Goal: Task Accomplishment & Management: Use online tool/utility

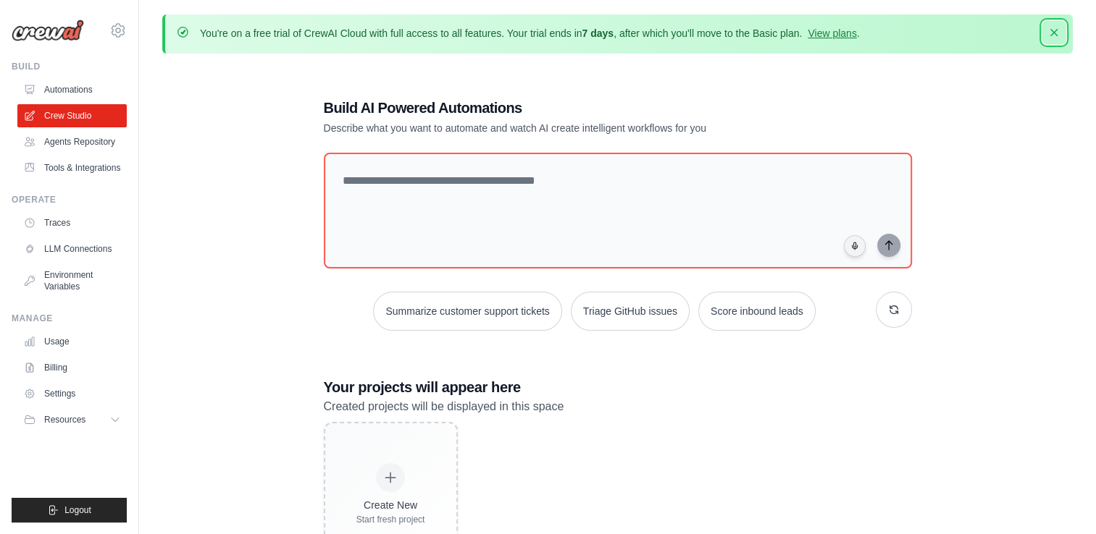
click at [1052, 30] on icon "button" at bounding box center [1053, 32] width 7 height 7
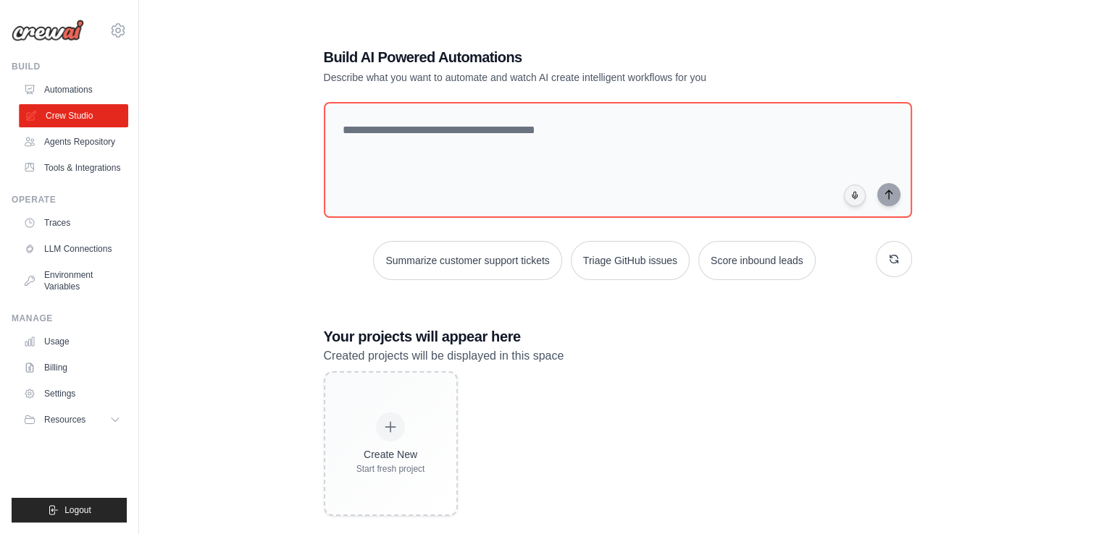
click at [78, 113] on link "Crew Studio" at bounding box center [73, 115] width 109 height 23
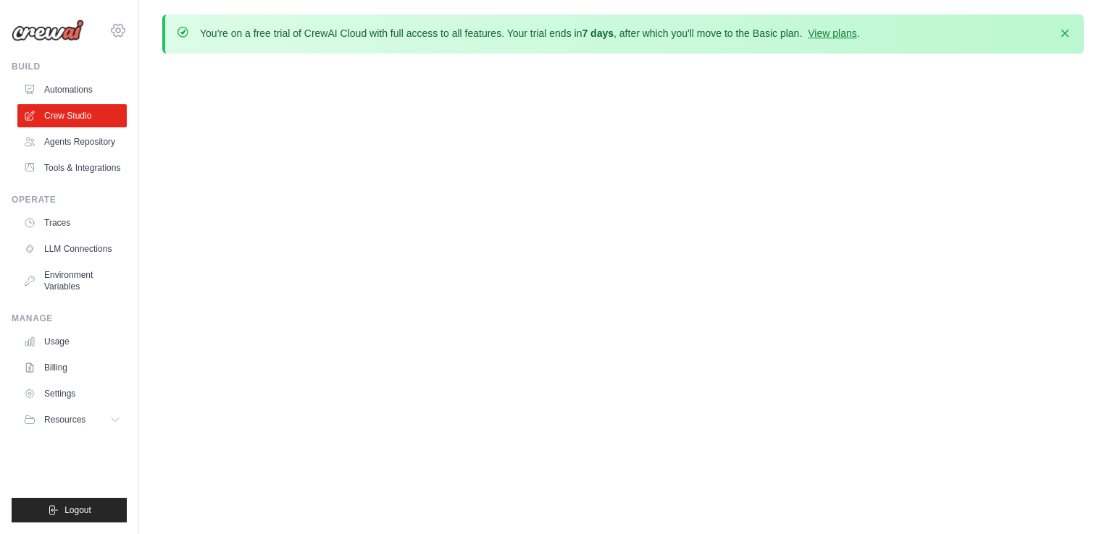
click at [124, 33] on icon at bounding box center [117, 30] width 17 height 17
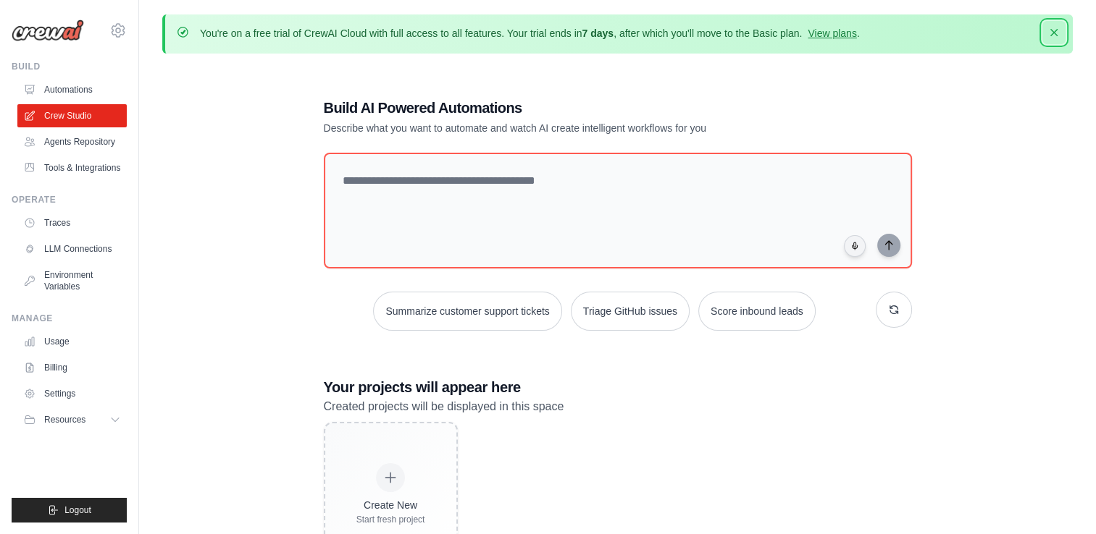
click at [1055, 37] on icon "button" at bounding box center [1053, 32] width 14 height 14
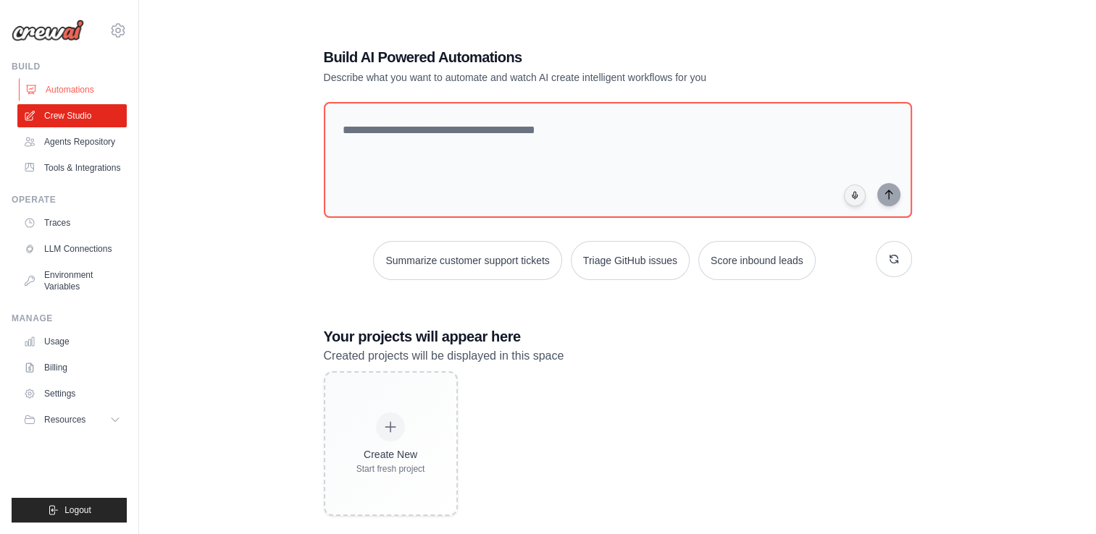
click at [83, 100] on link "Automations" at bounding box center [73, 89] width 109 height 23
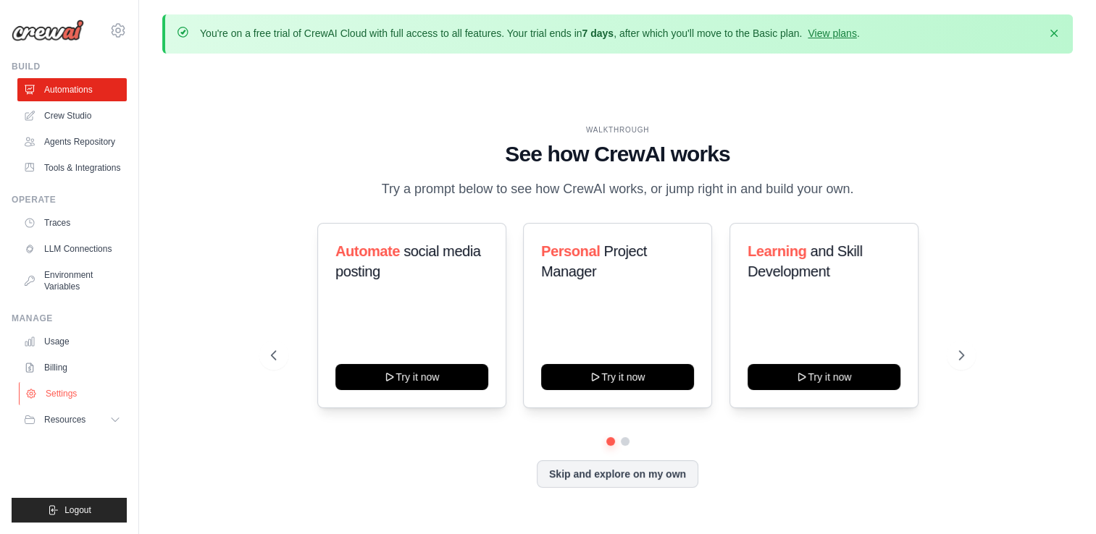
click at [80, 390] on link "Settings" at bounding box center [73, 393] width 109 height 23
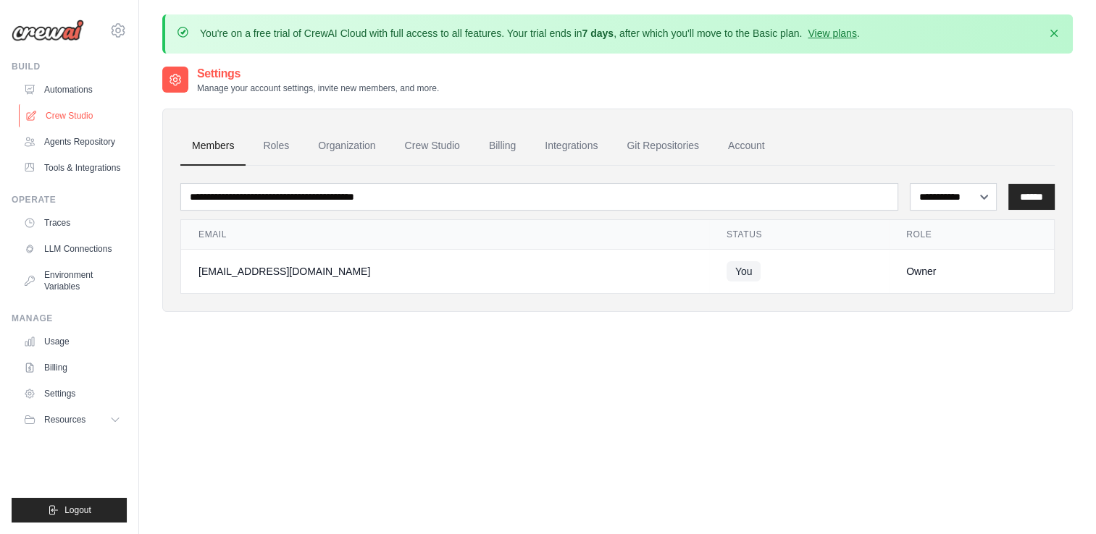
click at [79, 115] on link "Crew Studio" at bounding box center [73, 115] width 109 height 23
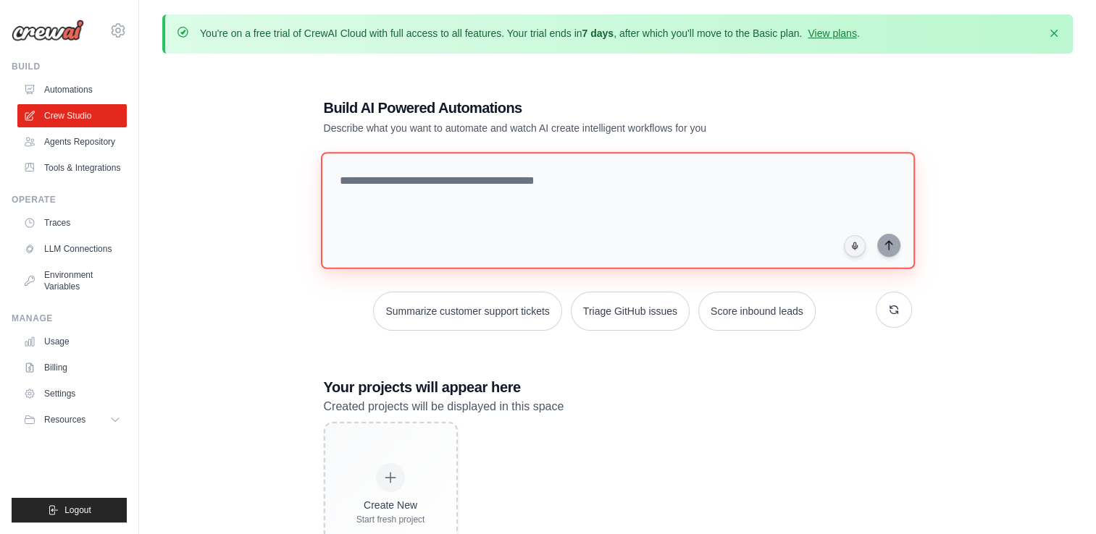
click at [391, 190] on textarea at bounding box center [617, 210] width 594 height 117
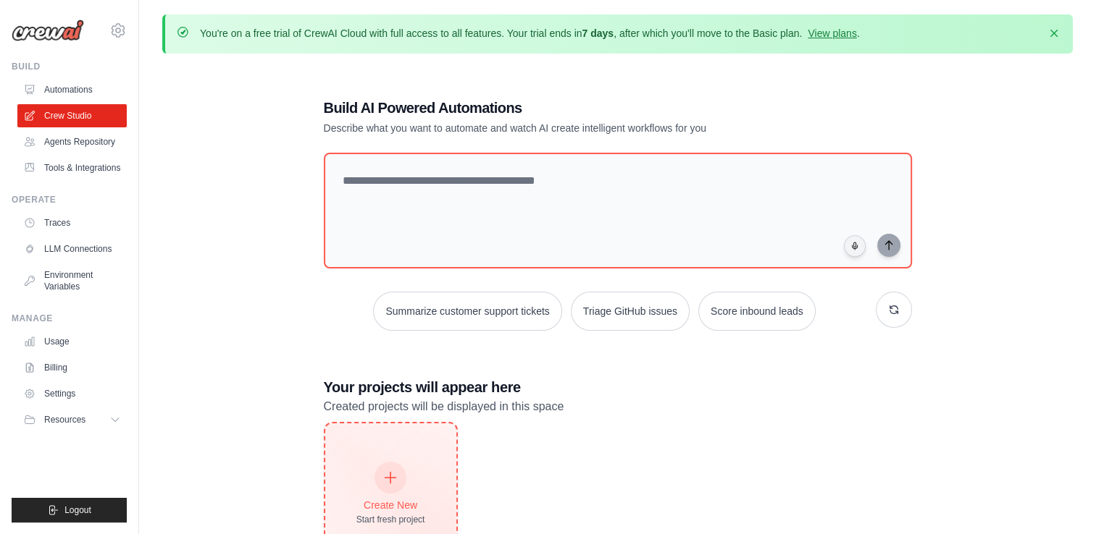
click at [416, 459] on div "Create New Start fresh project" at bounding box center [390, 495] width 131 height 142
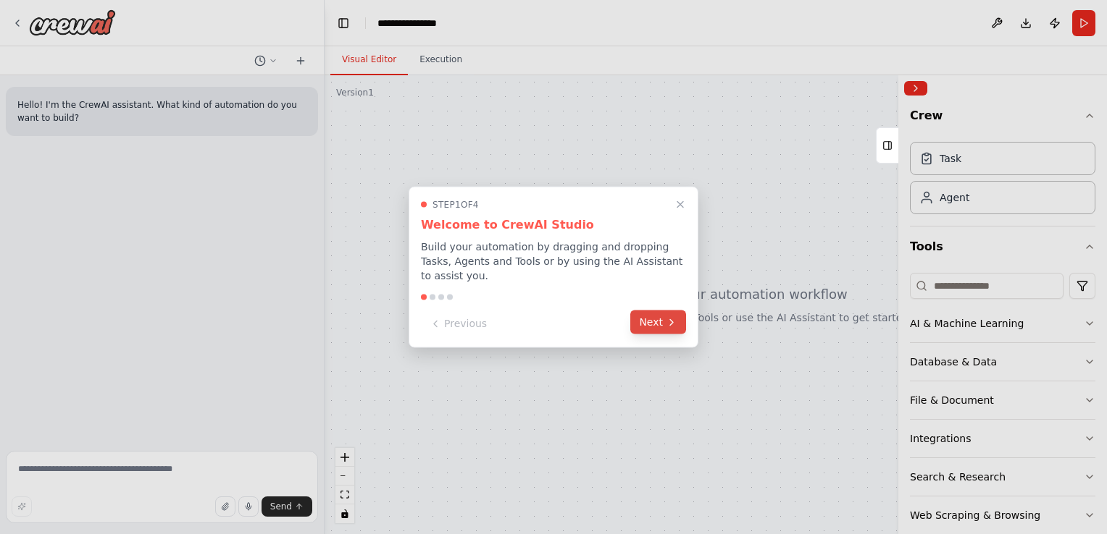
click at [648, 312] on button "Next" at bounding box center [658, 323] width 56 height 24
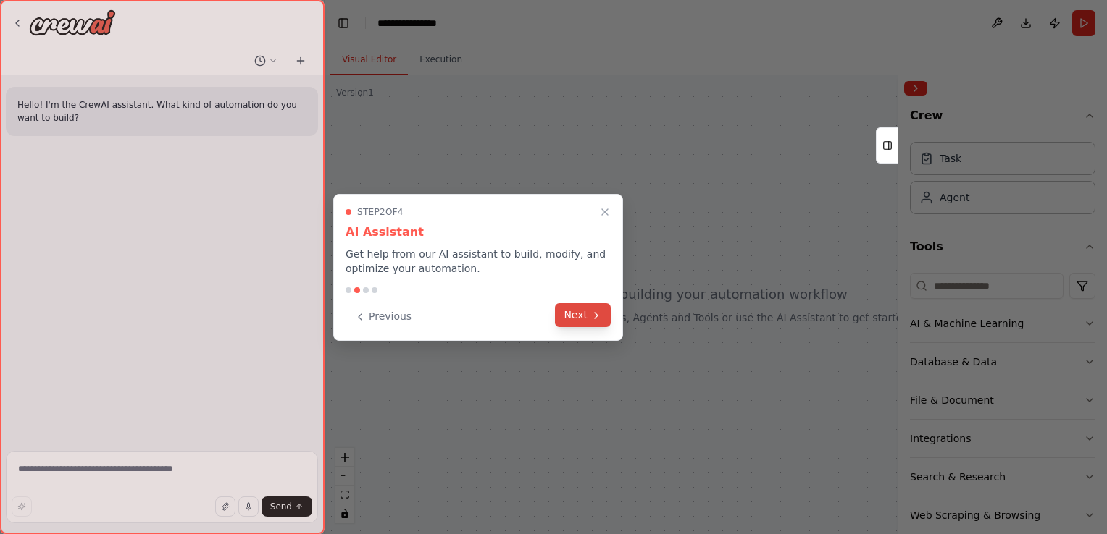
click at [597, 306] on button "Next" at bounding box center [583, 315] width 56 height 24
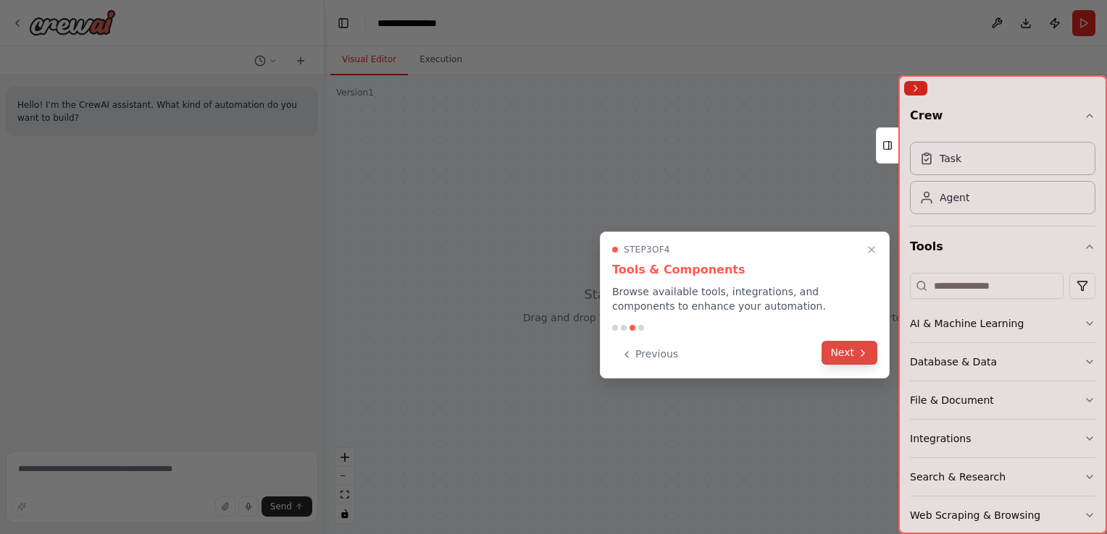
click at [841, 348] on button "Next" at bounding box center [849, 353] width 56 height 24
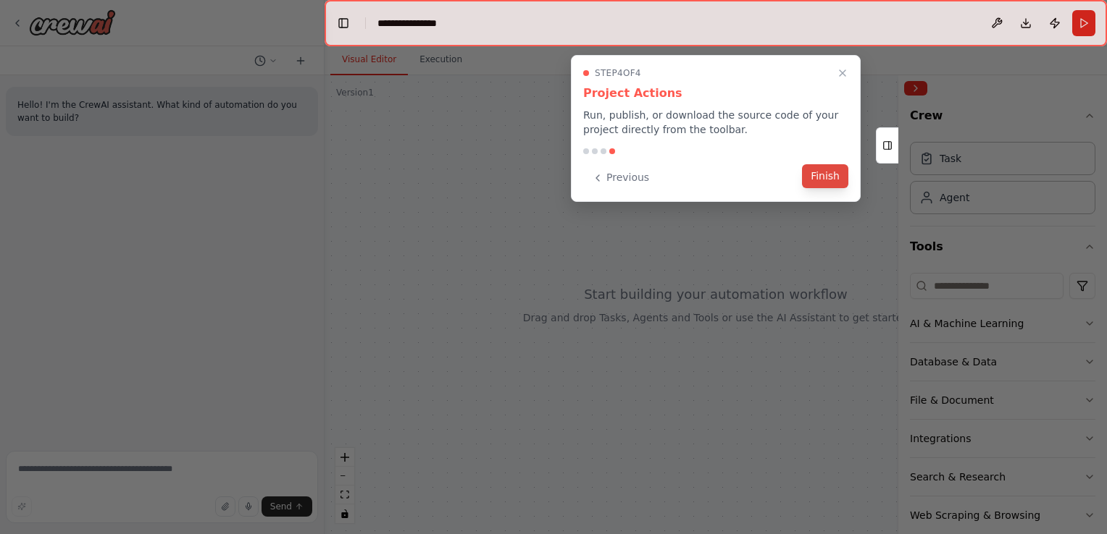
click at [829, 169] on button "Finish" at bounding box center [825, 176] width 46 height 24
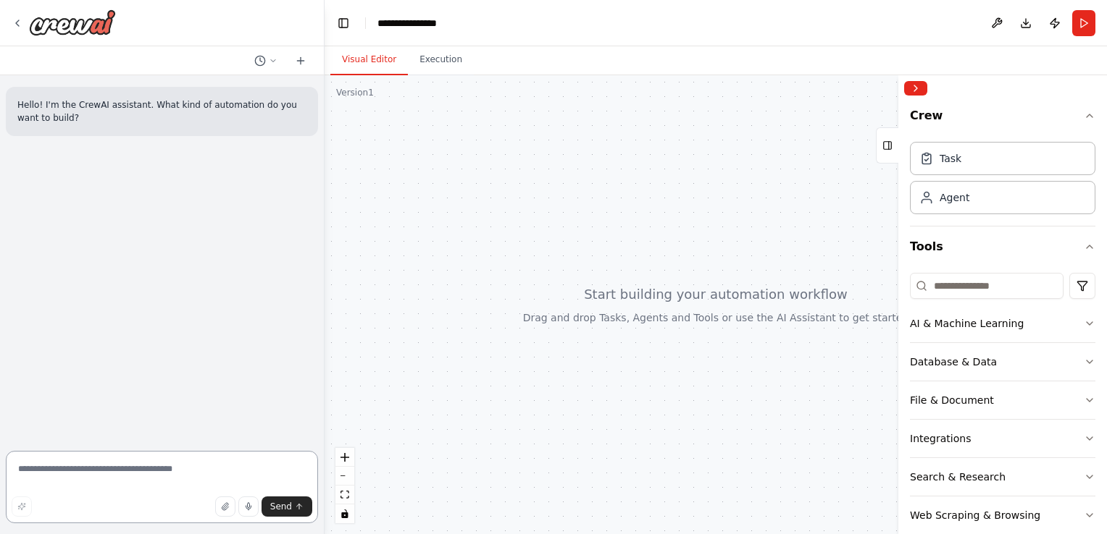
click at [146, 471] on textarea at bounding box center [162, 487] width 312 height 72
type textarea "*"
click at [301, 468] on textarea "**********" at bounding box center [162, 487] width 312 height 72
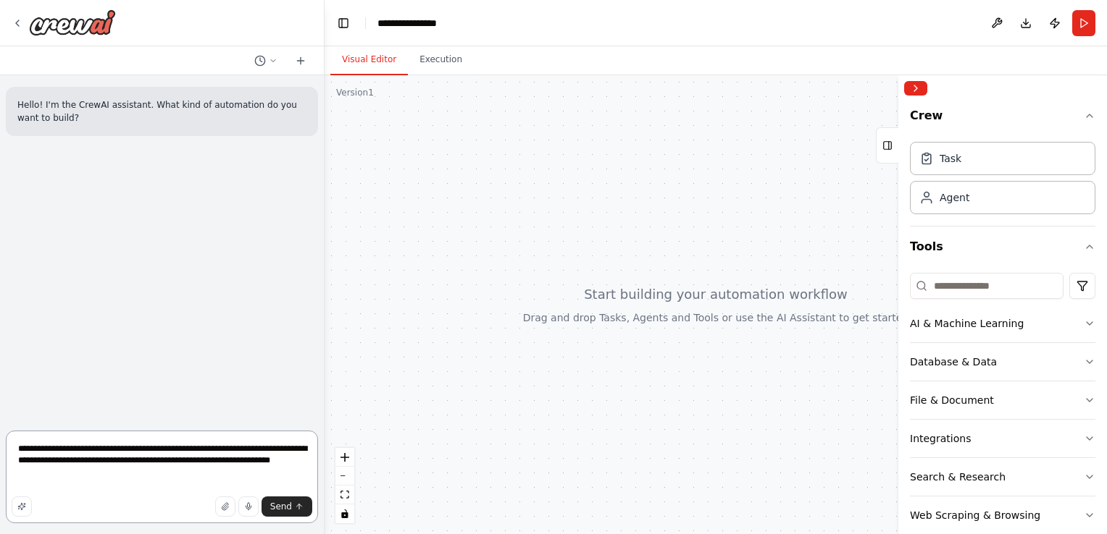
paste textarea "**********"
click at [59, 477] on textarea "**********" at bounding box center [162, 477] width 312 height 93
type textarea "**********"
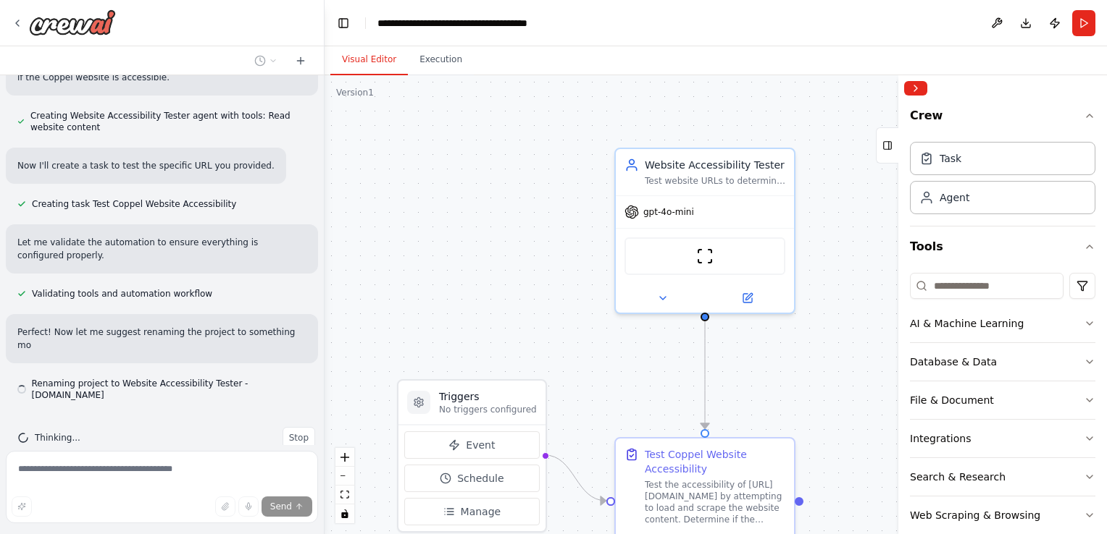
scroll to position [634, 0]
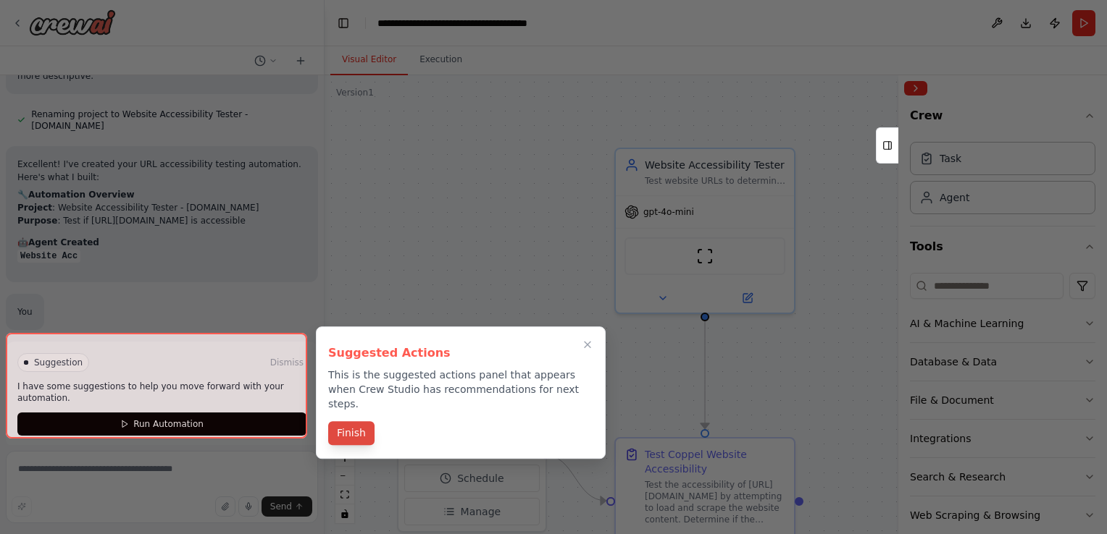
click at [353, 368] on p "This is the suggested actions panel that appears when Crew Studio has recommend…" at bounding box center [460, 389] width 265 height 43
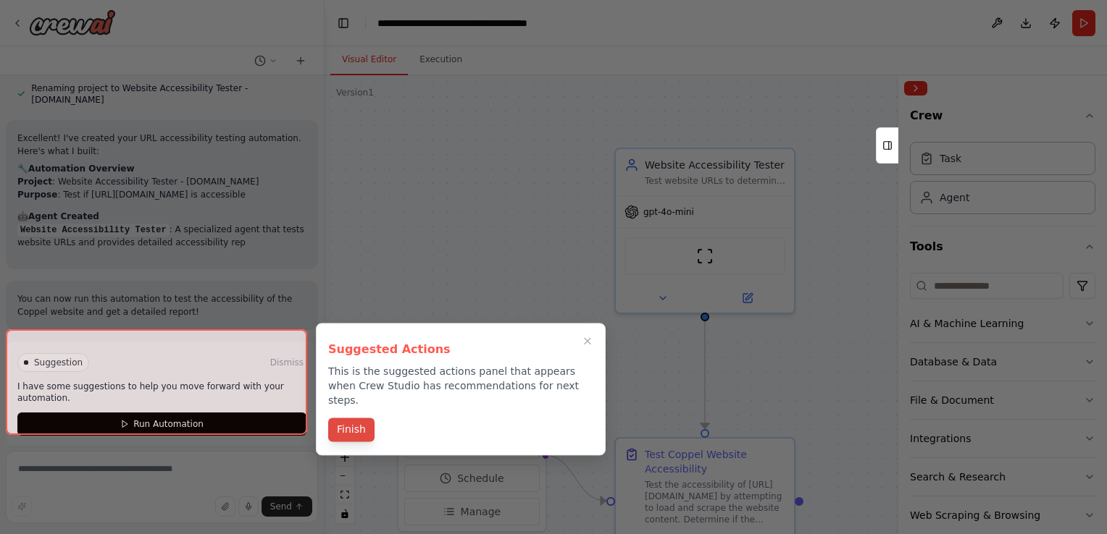
click at [337, 418] on button "Finish" at bounding box center [351, 430] width 46 height 24
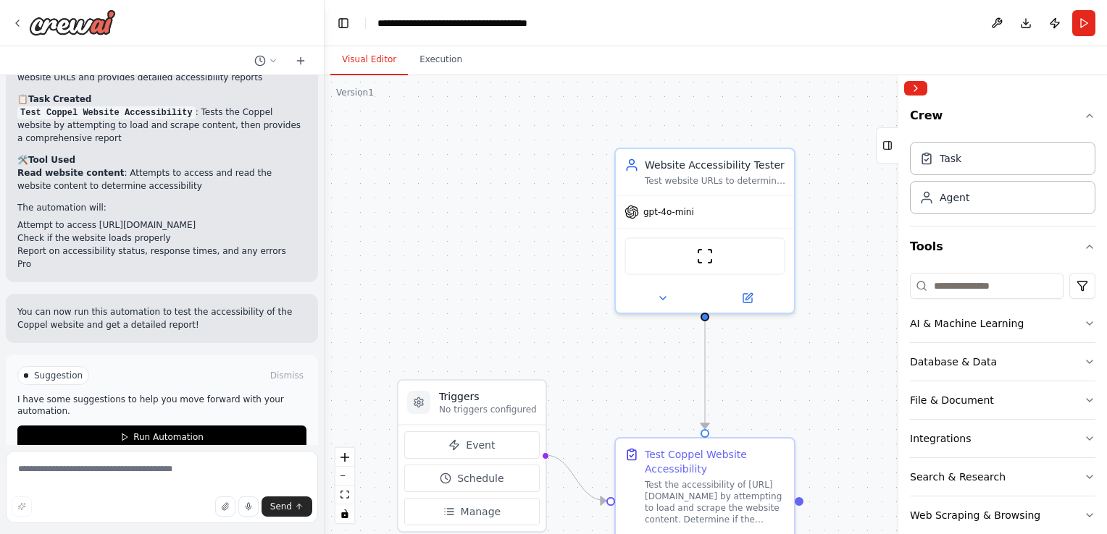
scroll to position [1094, 0]
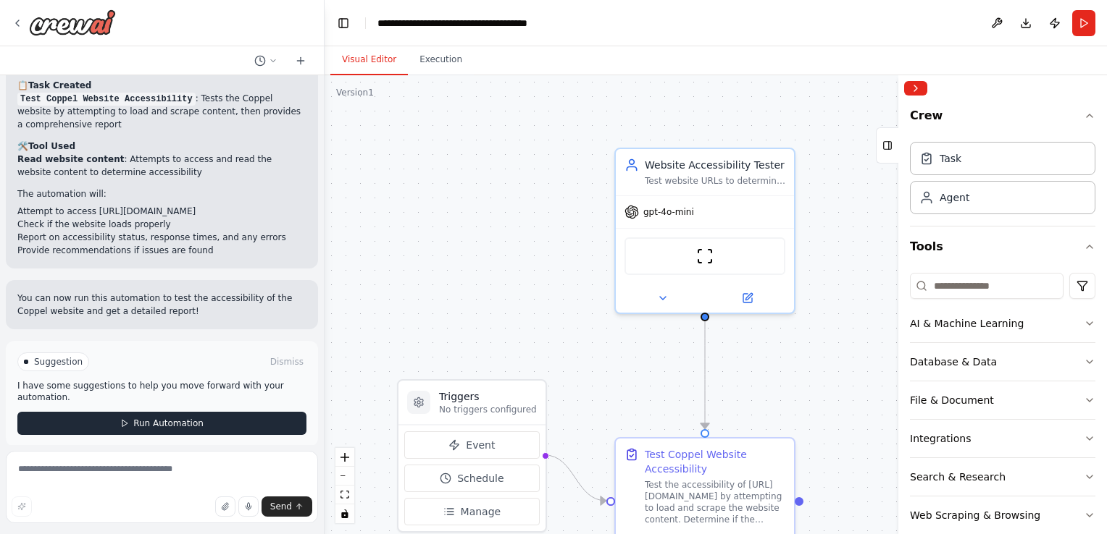
click at [159, 418] on span "Run Automation" at bounding box center [168, 424] width 70 height 12
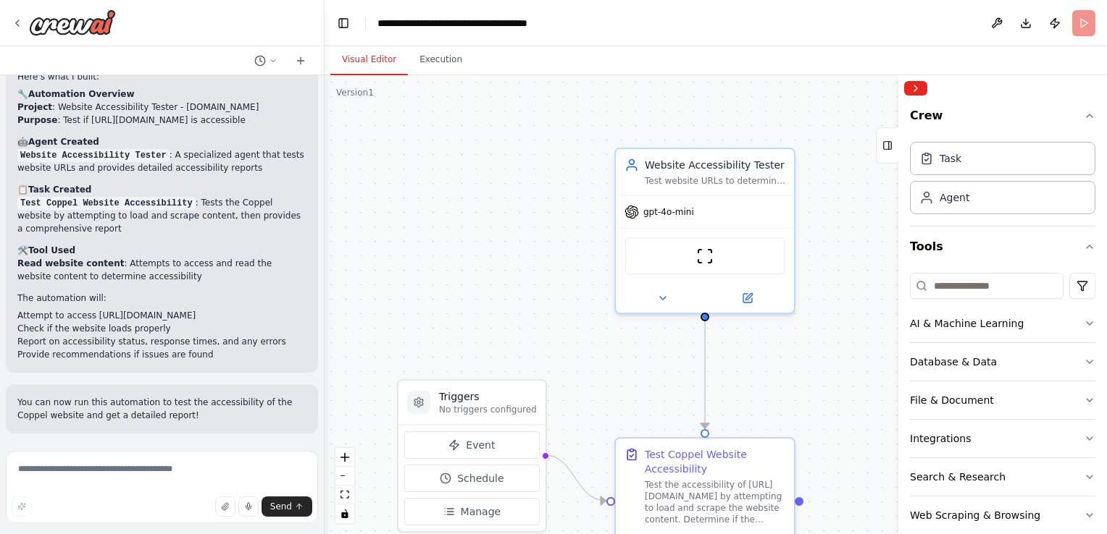
scroll to position [977, 0]
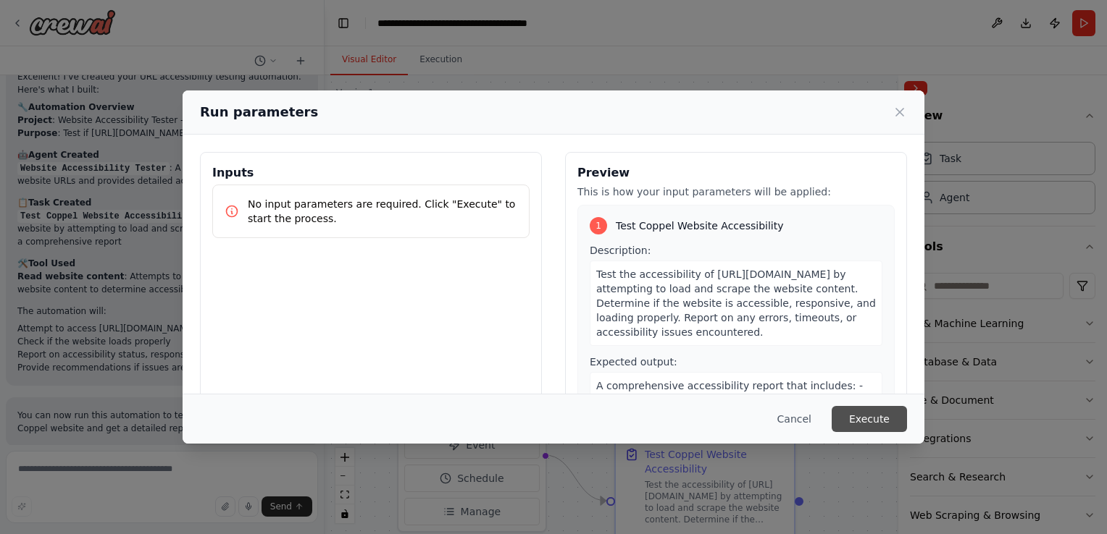
click at [857, 415] on button "Execute" at bounding box center [868, 419] width 75 height 26
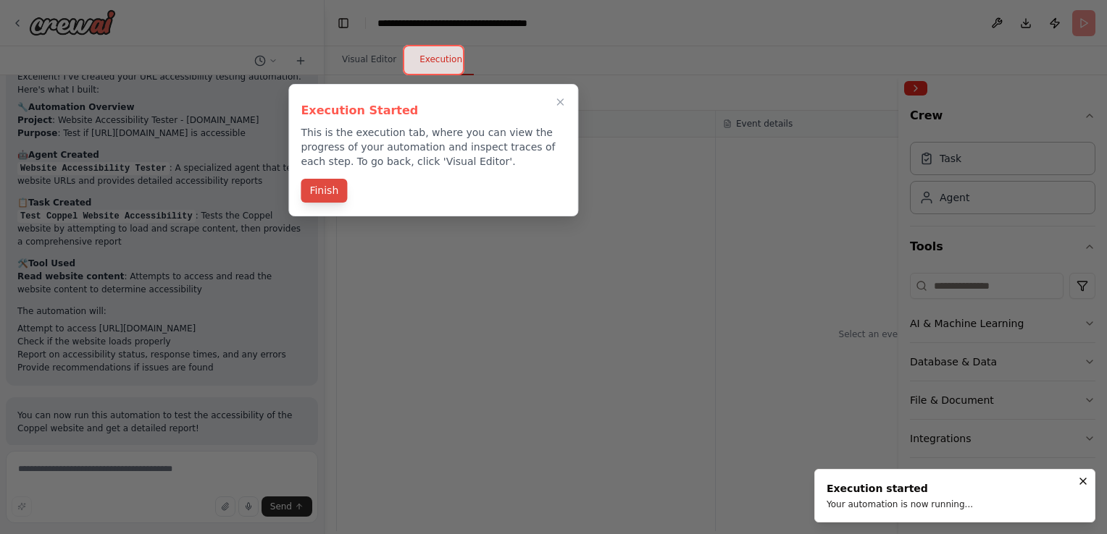
click at [322, 194] on button "Finish" at bounding box center [324, 191] width 46 height 24
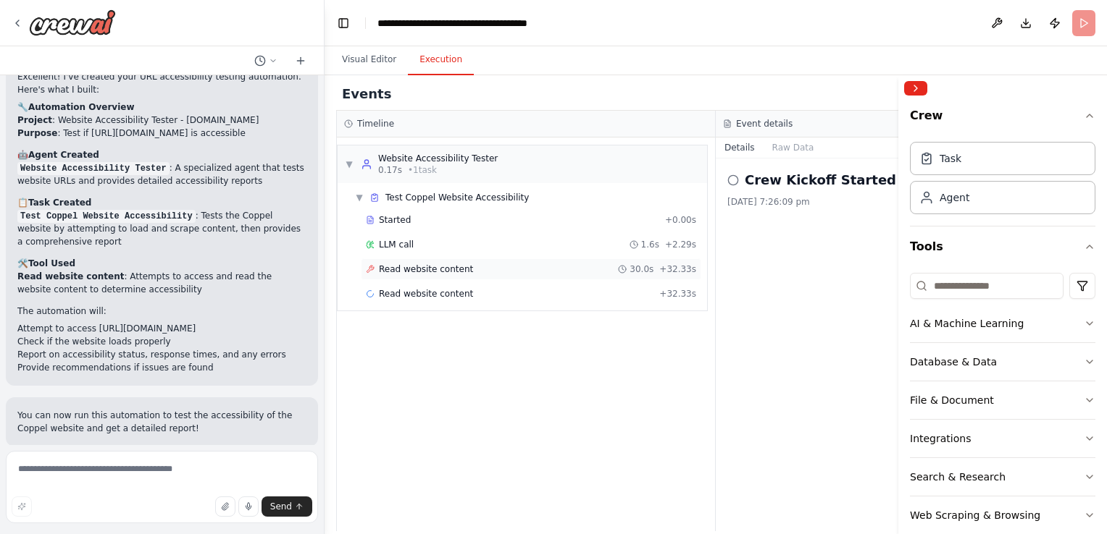
click at [432, 272] on span "Read website content" at bounding box center [426, 270] width 94 height 12
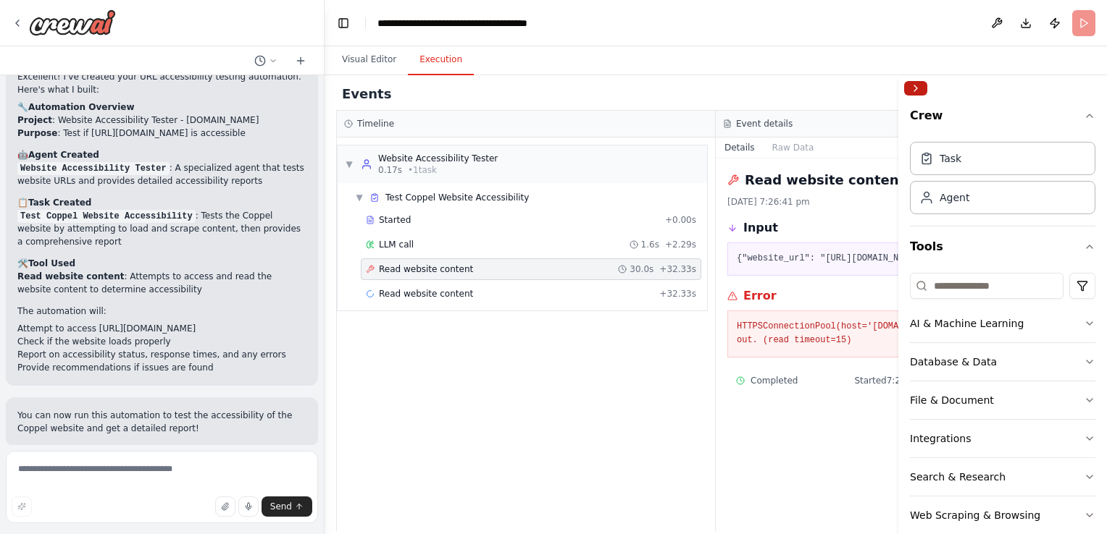
click at [916, 91] on button "Collapse right sidebar" at bounding box center [915, 88] width 23 height 14
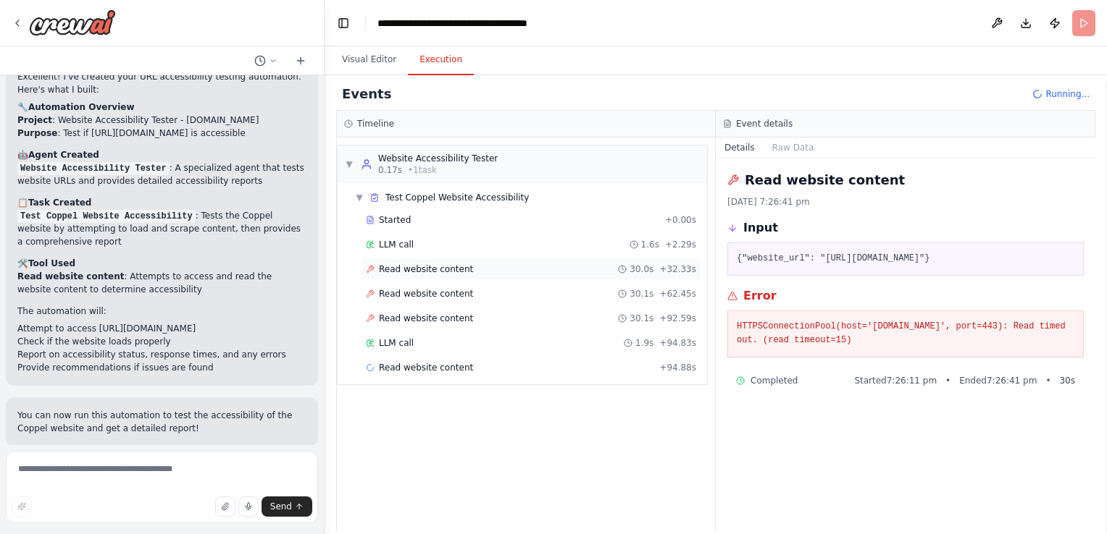
click at [416, 269] on span "Read website content" at bounding box center [426, 270] width 94 height 12
click at [408, 247] on span "LLM call" at bounding box center [396, 245] width 35 height 12
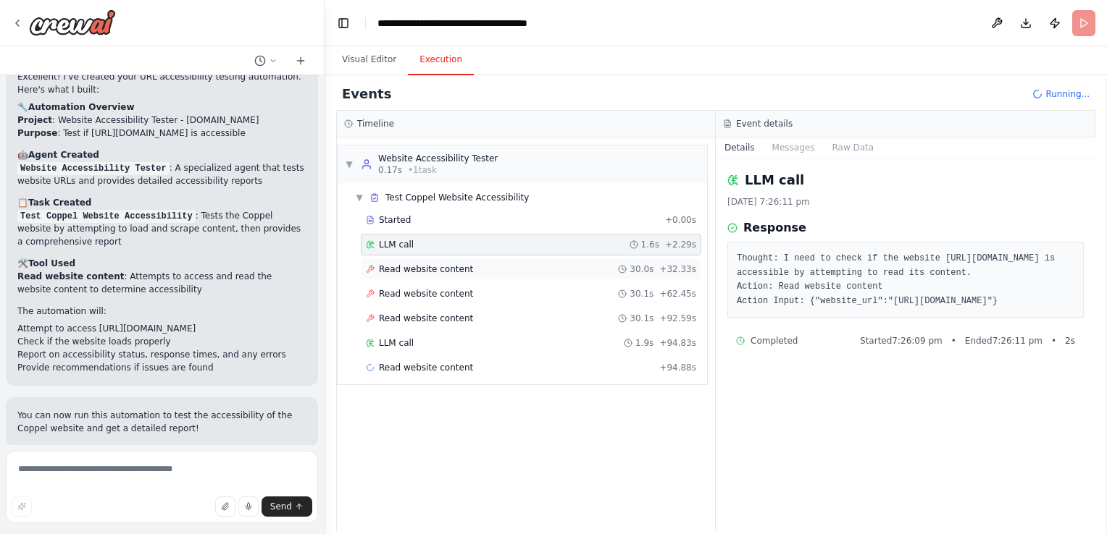
click at [411, 264] on span "Read website content" at bounding box center [426, 270] width 94 height 12
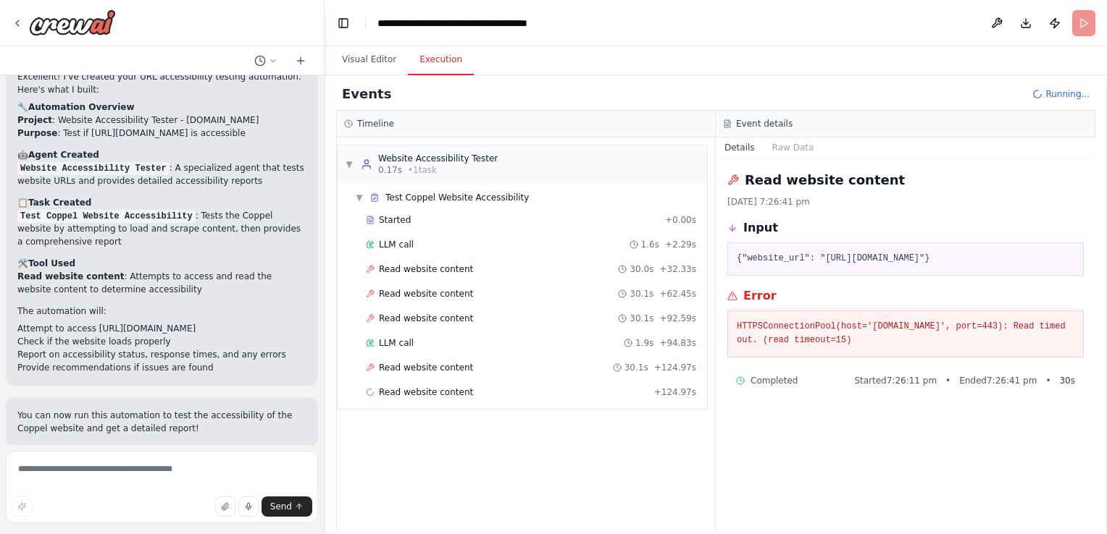
drag, startPoint x: 830, startPoint y: 337, endPoint x: 724, endPoint y: 130, distance: 232.5
click at [724, 130] on div "Event details Details Raw Data Read website content 13/10/2025, 7:26:41 pm Inpu…" at bounding box center [904, 321] width 379 height 421
copy div "Event details Details Raw Data Read website content 13/10/2025, 7:26:41 pm Inpu…"
click at [374, 65] on button "Visual Editor" at bounding box center [368, 60] width 77 height 30
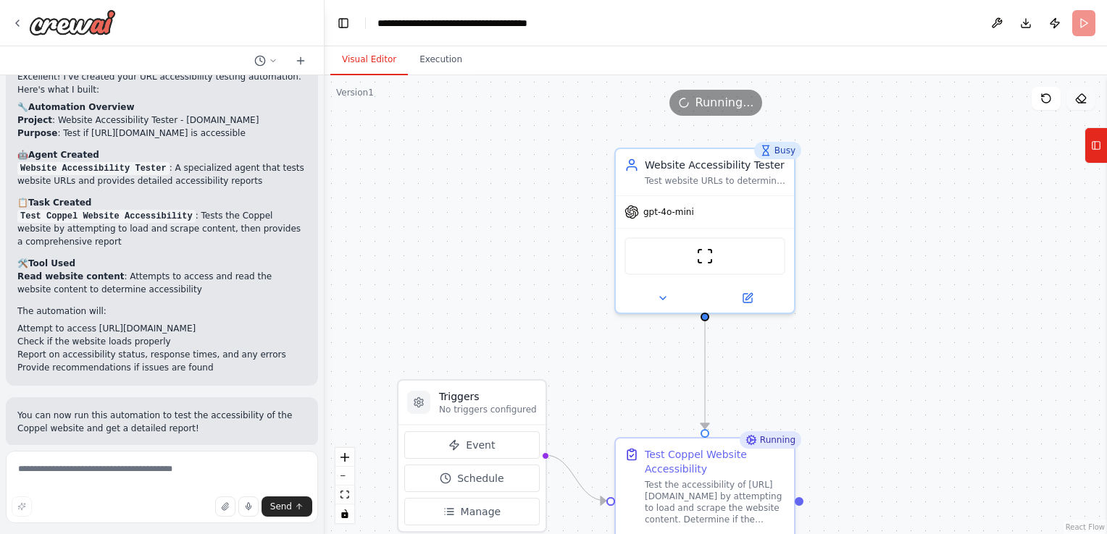
click at [1083, 93] on icon at bounding box center [1081, 99] width 12 height 12
click at [98, 474] on textarea at bounding box center [162, 487] width 312 height 72
paste textarea "**********"
type textarea "**********"
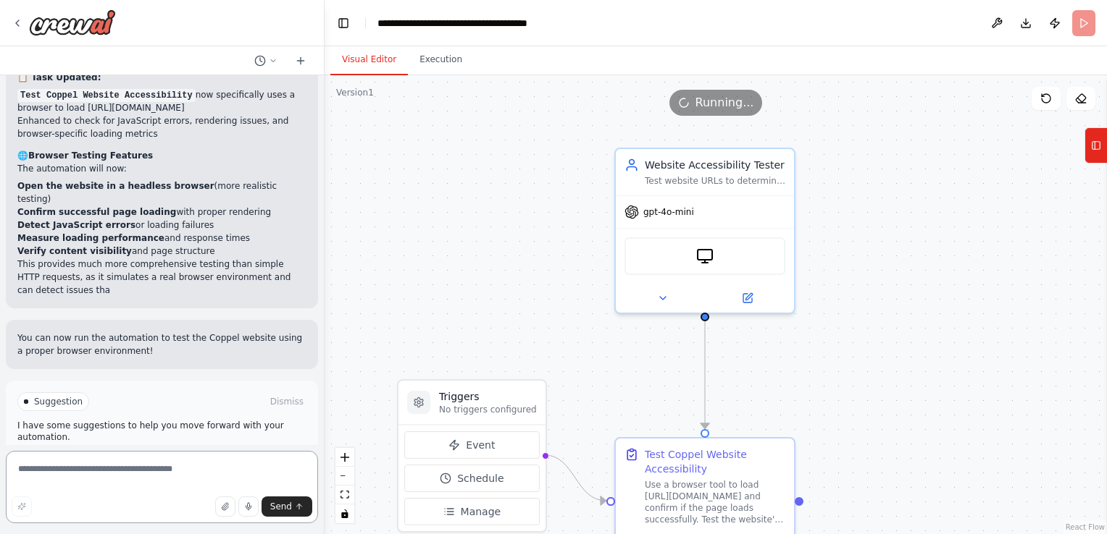
scroll to position [2137, 0]
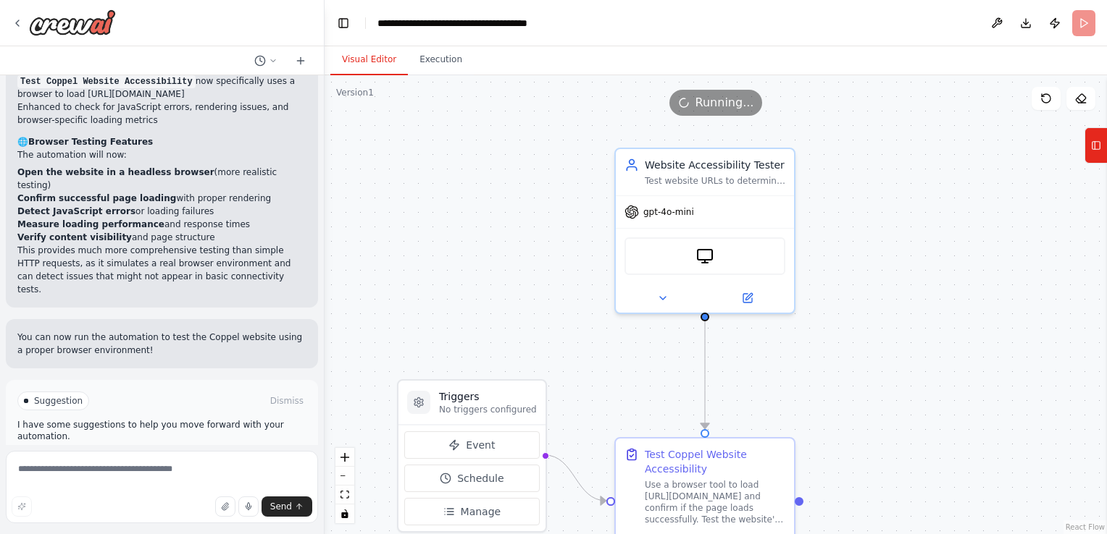
click at [157, 457] on span "Run Automation" at bounding box center [168, 463] width 70 height 12
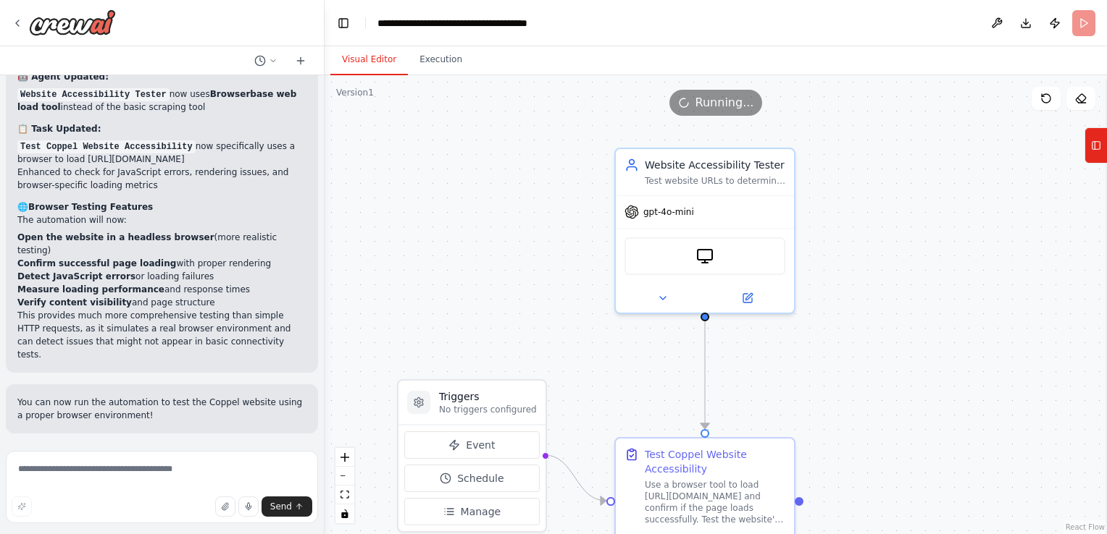
scroll to position [2020, 0]
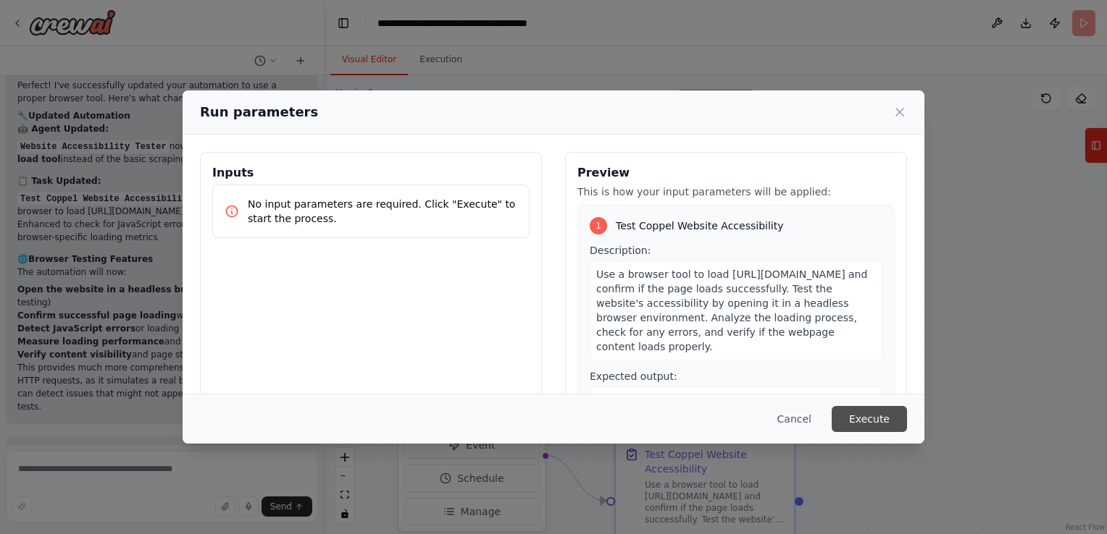
click at [855, 412] on button "Execute" at bounding box center [868, 419] width 75 height 26
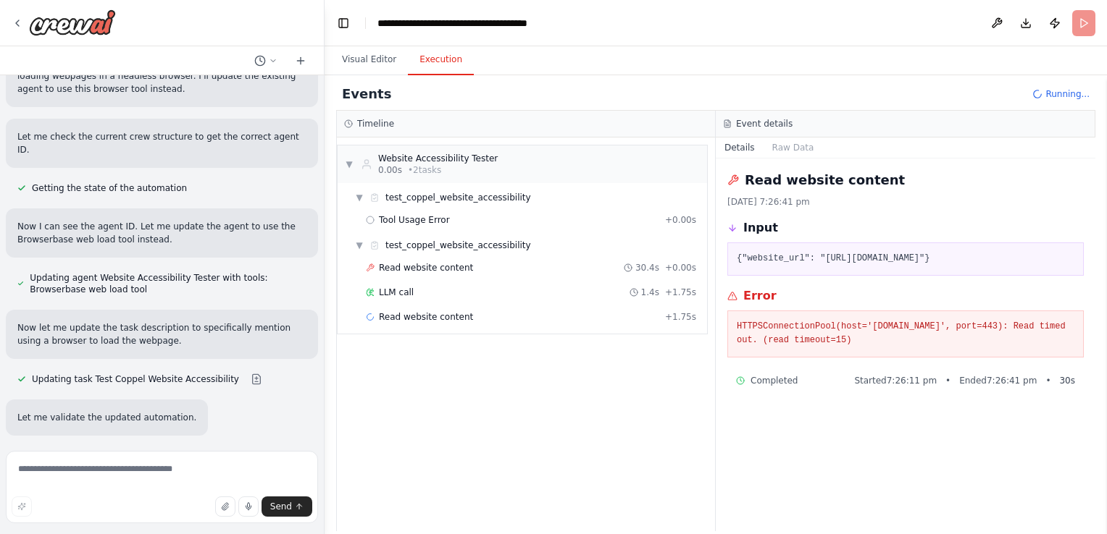
scroll to position [1585, 0]
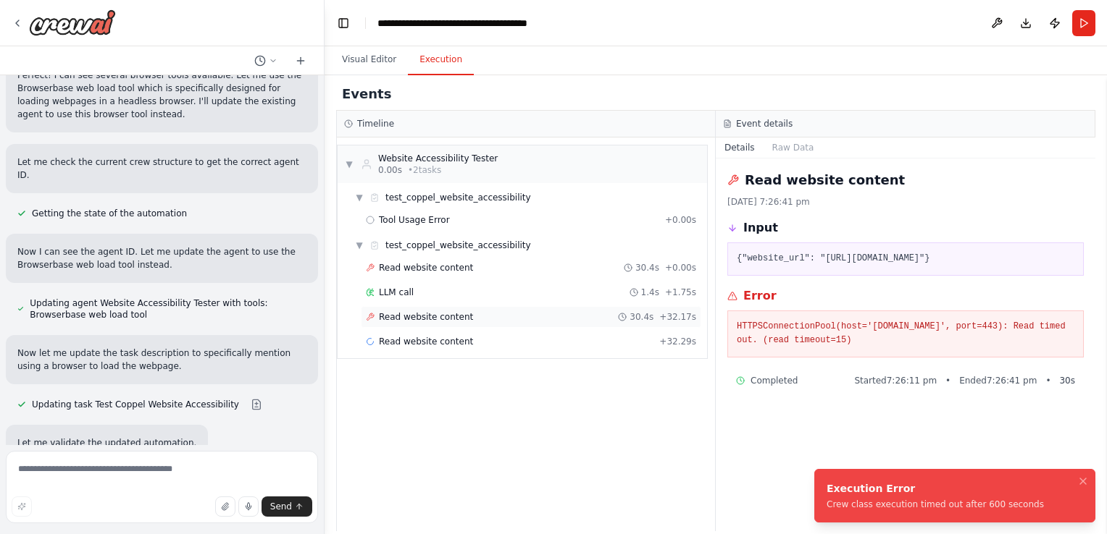
click at [419, 314] on span "Read website content" at bounding box center [426, 317] width 94 height 12
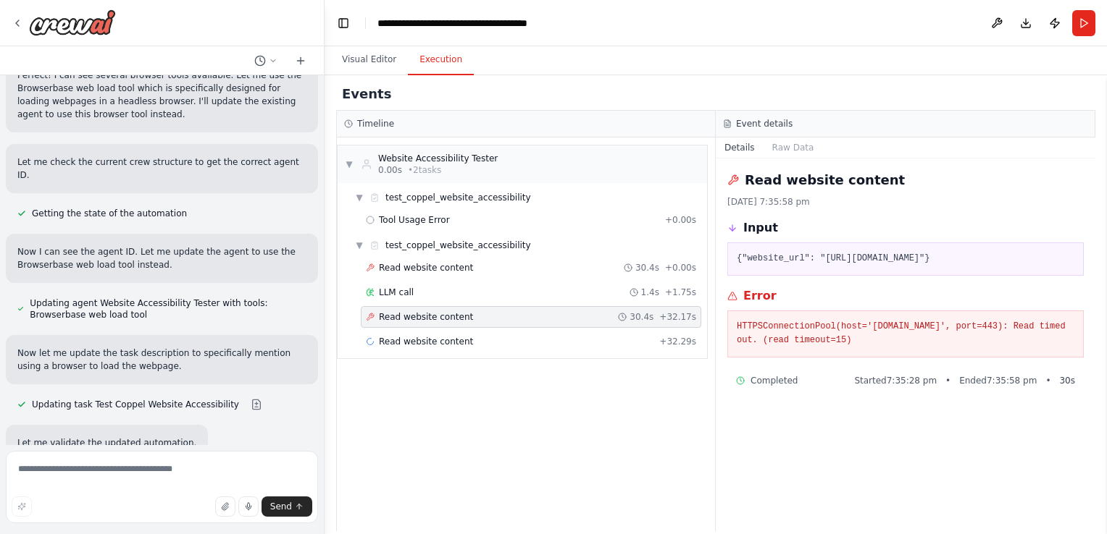
click at [400, 311] on span "Read website content" at bounding box center [426, 317] width 94 height 12
click at [778, 140] on button "Raw Data" at bounding box center [792, 148] width 59 height 20
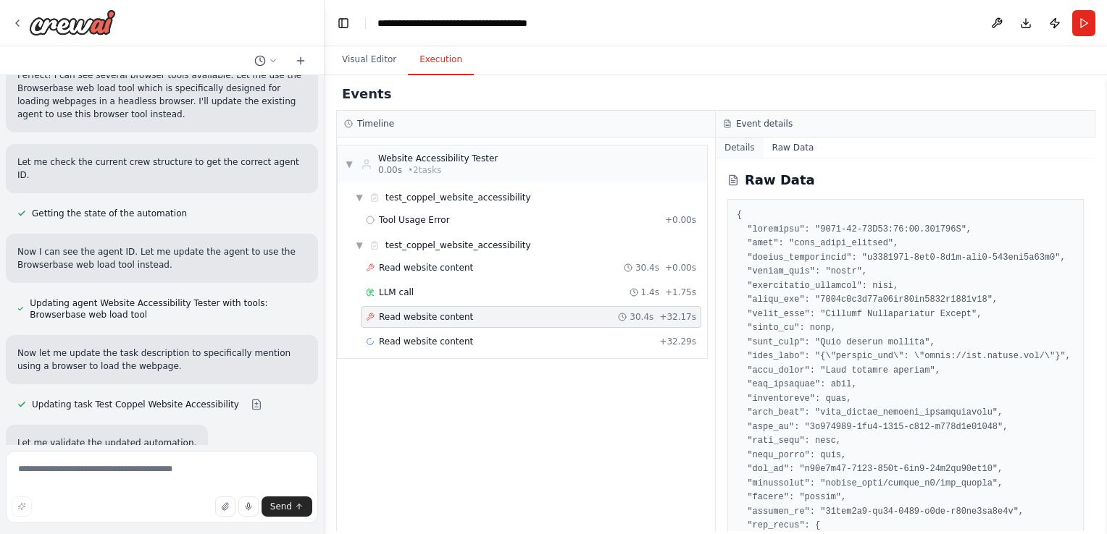
click at [752, 144] on button "Details" at bounding box center [739, 148] width 48 height 20
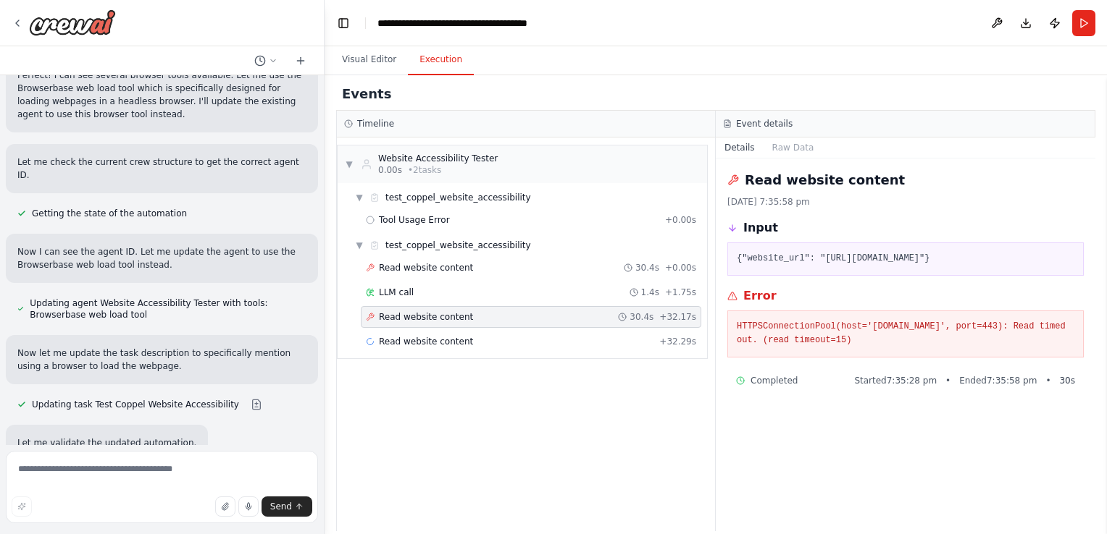
click at [435, 311] on span "Read website content" at bounding box center [426, 317] width 94 height 12
click at [437, 316] on span "Read website content" at bounding box center [426, 317] width 94 height 12
click at [448, 345] on span "Read website content" at bounding box center [426, 342] width 94 height 12
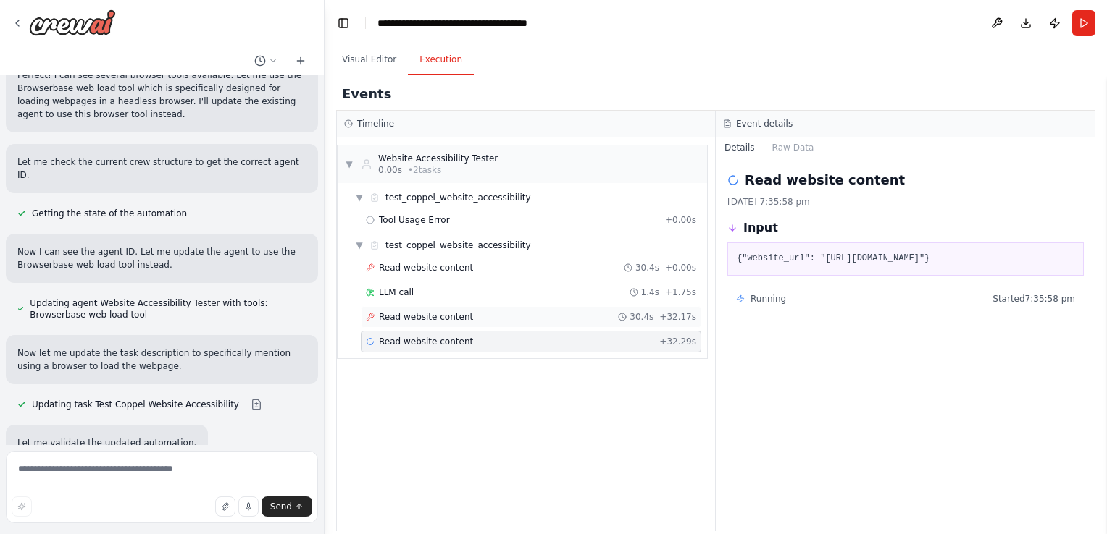
click at [443, 317] on span "Read website content" at bounding box center [426, 317] width 94 height 12
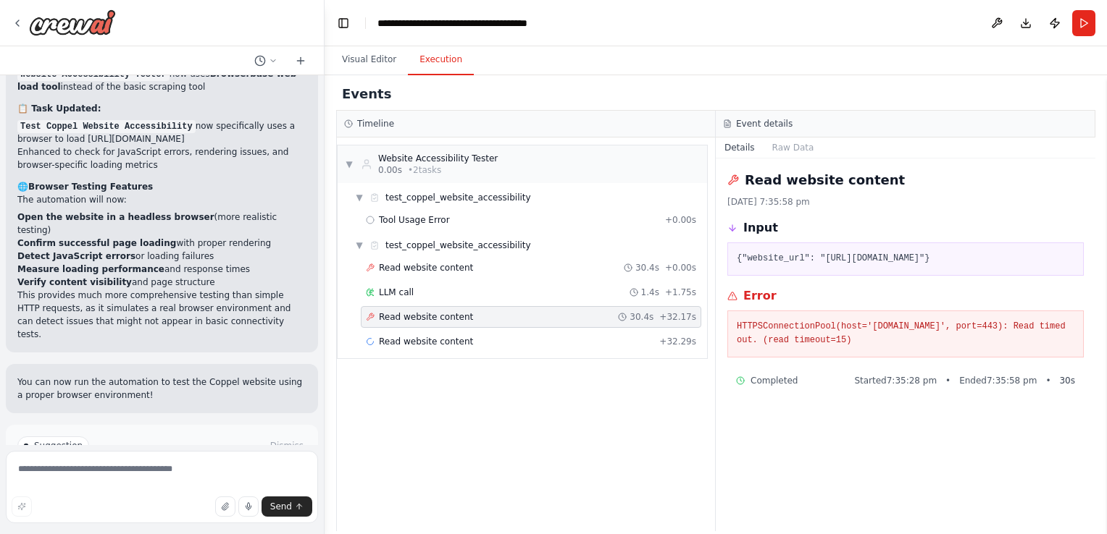
scroll to position [2137, 0]
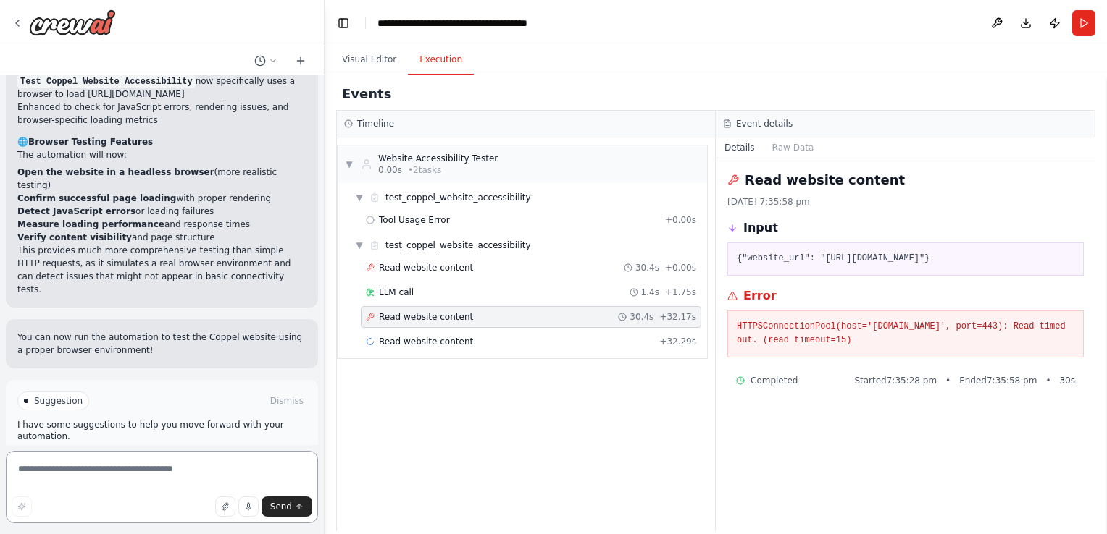
click at [67, 474] on textarea at bounding box center [162, 487] width 312 height 72
paste textarea "**********"
drag, startPoint x: 144, startPoint y: 471, endPoint x: 43, endPoint y: 471, distance: 101.4
click at [43, 471] on textarea "**********" at bounding box center [162, 487] width 312 height 72
paste textarea "**"
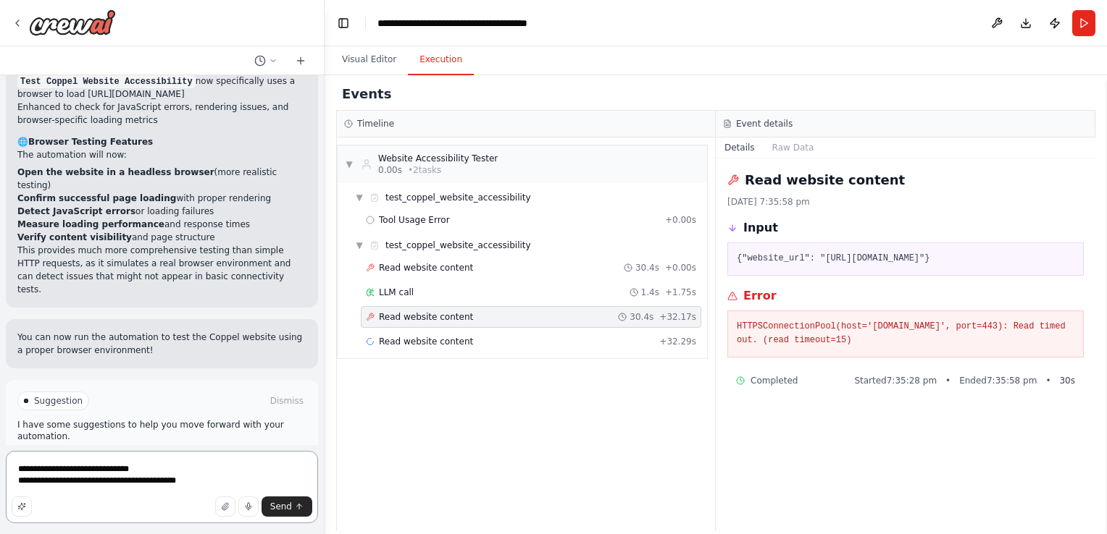
click at [200, 482] on textarea "**********" at bounding box center [162, 487] width 312 height 72
type textarea "**********"
click at [275, 506] on span "Send" at bounding box center [281, 507] width 22 height 12
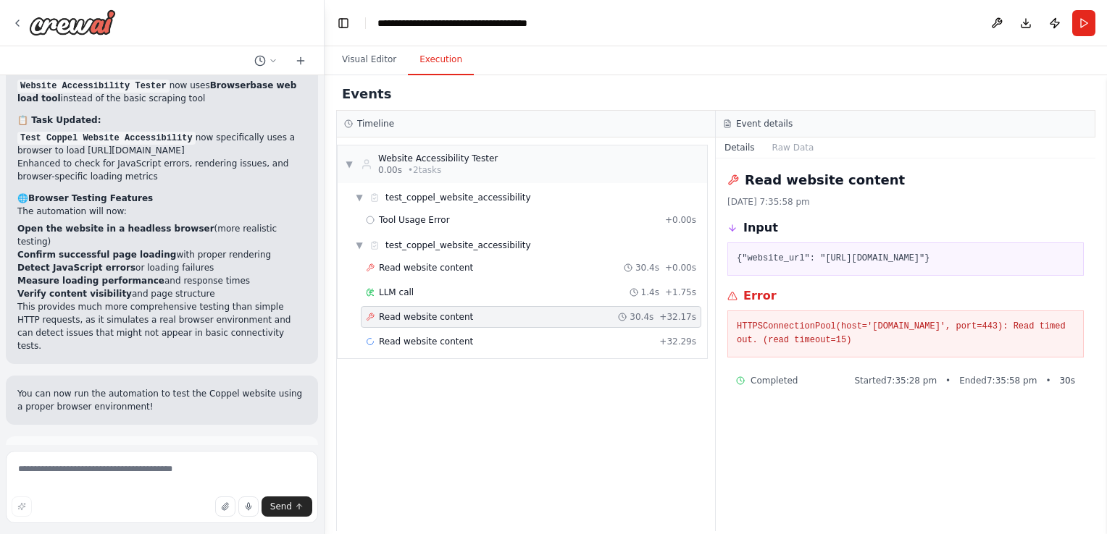
scroll to position [2160, 0]
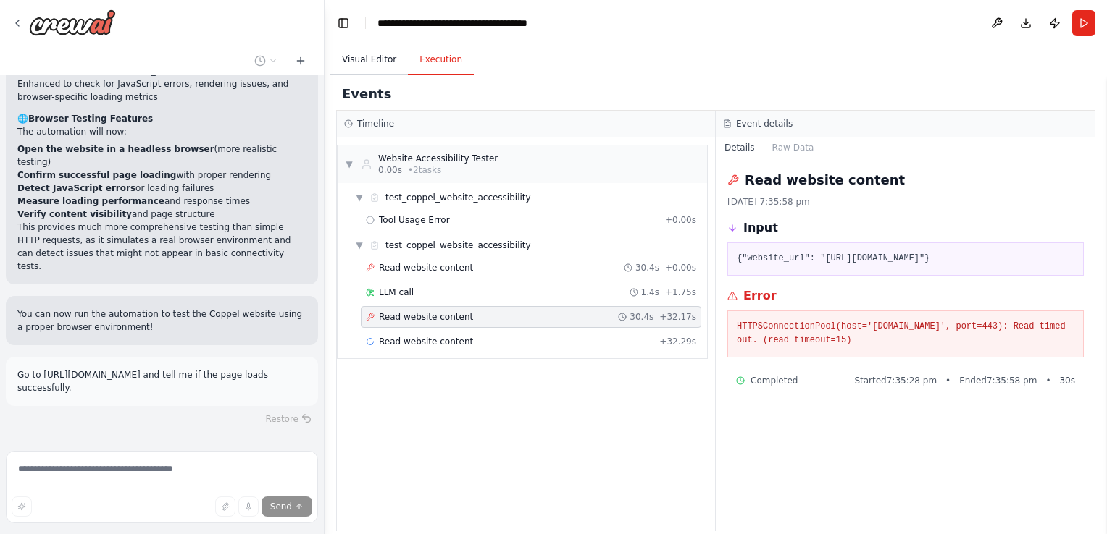
click at [384, 58] on button "Visual Editor" at bounding box center [368, 60] width 77 height 30
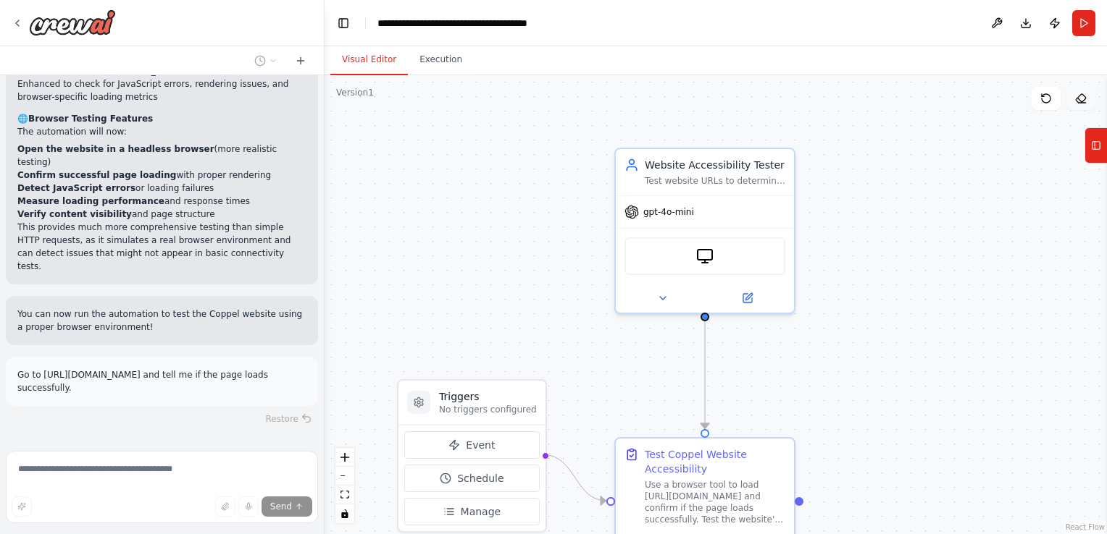
click at [1088, 98] on button at bounding box center [1080, 98] width 29 height 23
click at [1076, 99] on icon at bounding box center [1079, 98] width 9 height 9
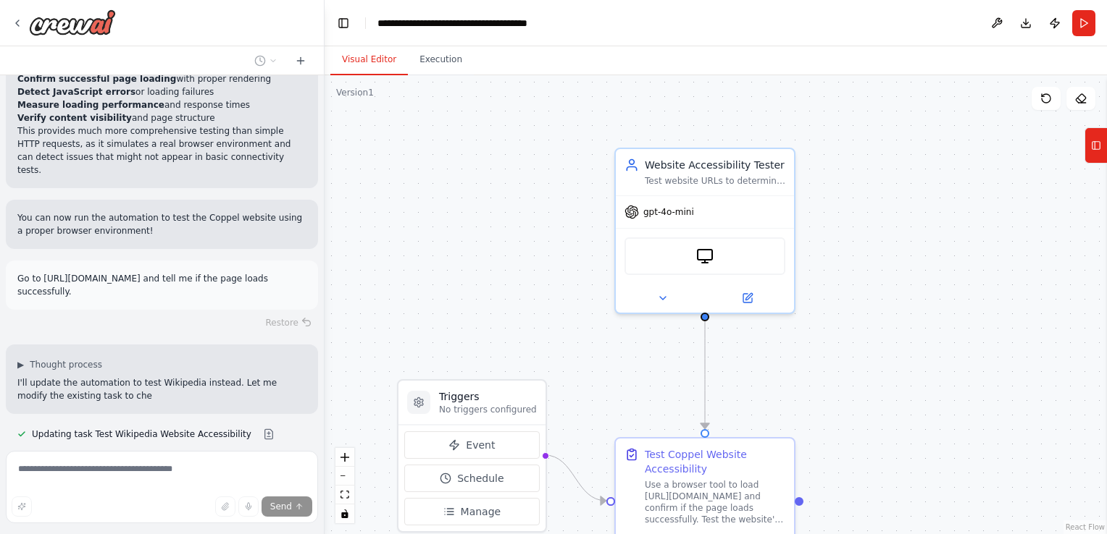
scroll to position [2270, 0]
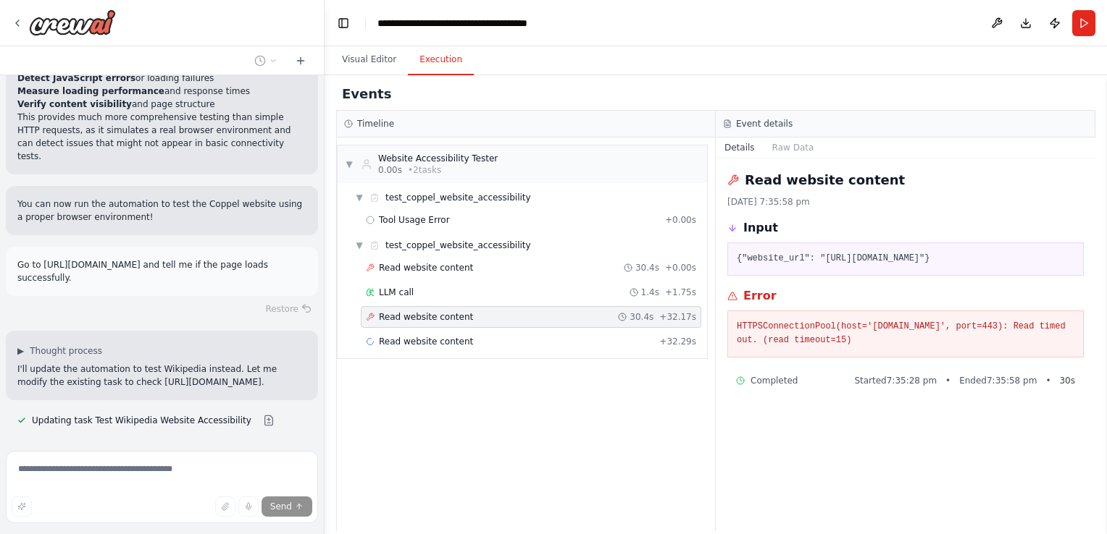
click at [432, 65] on button "Execution" at bounding box center [441, 60] width 66 height 30
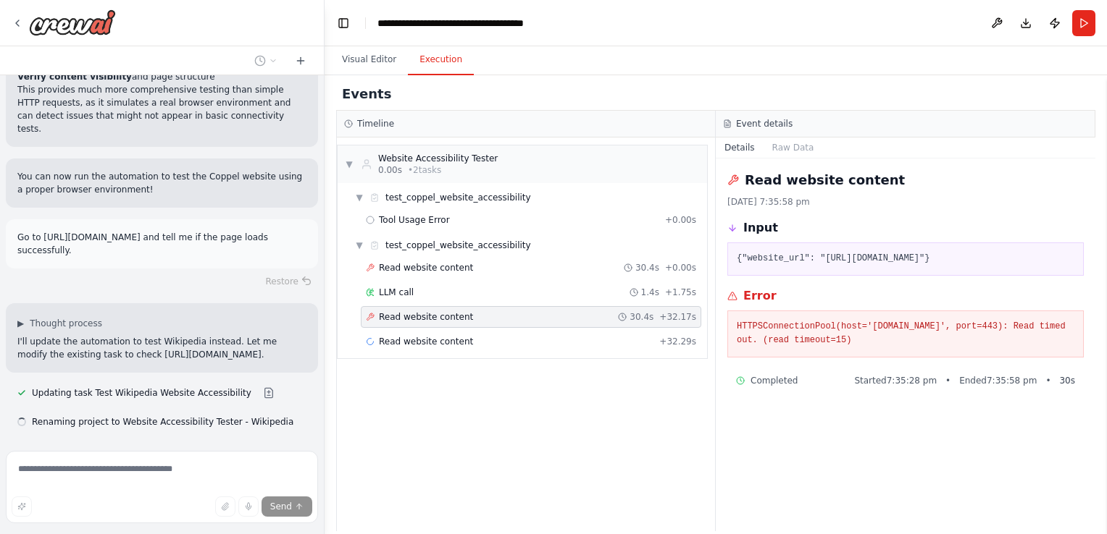
scroll to position [2299, 0]
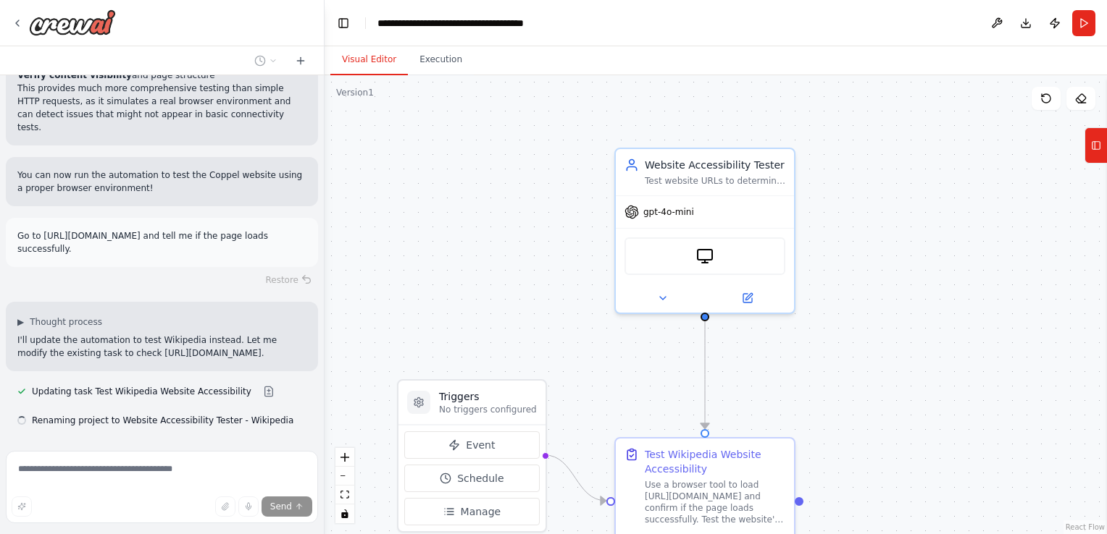
click at [383, 56] on button "Visual Editor" at bounding box center [368, 60] width 77 height 30
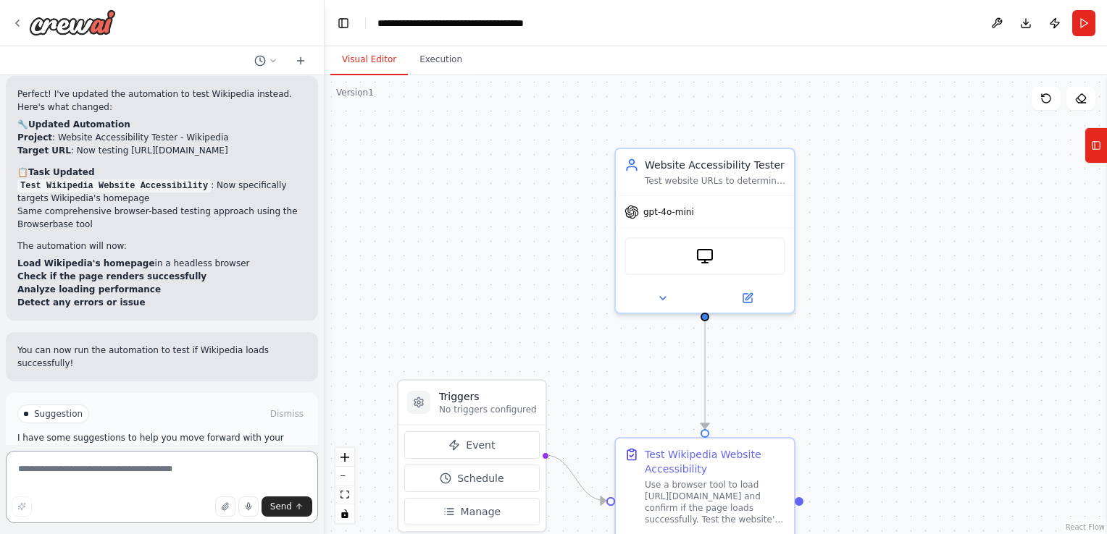
scroll to position [2677, 0]
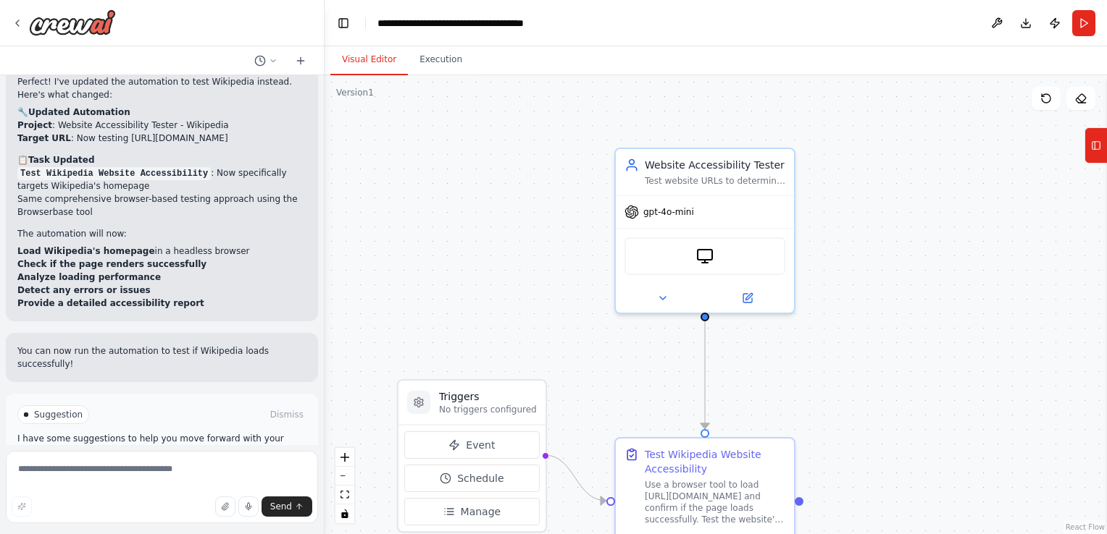
click at [159, 465] on button "Run Automation" at bounding box center [161, 476] width 289 height 23
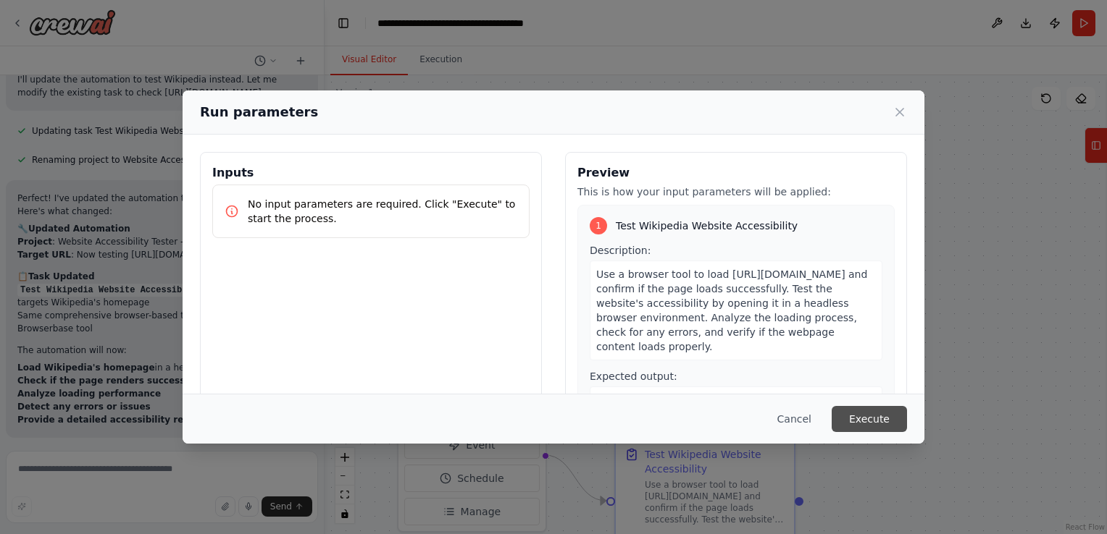
click at [866, 416] on button "Execute" at bounding box center [868, 419] width 75 height 26
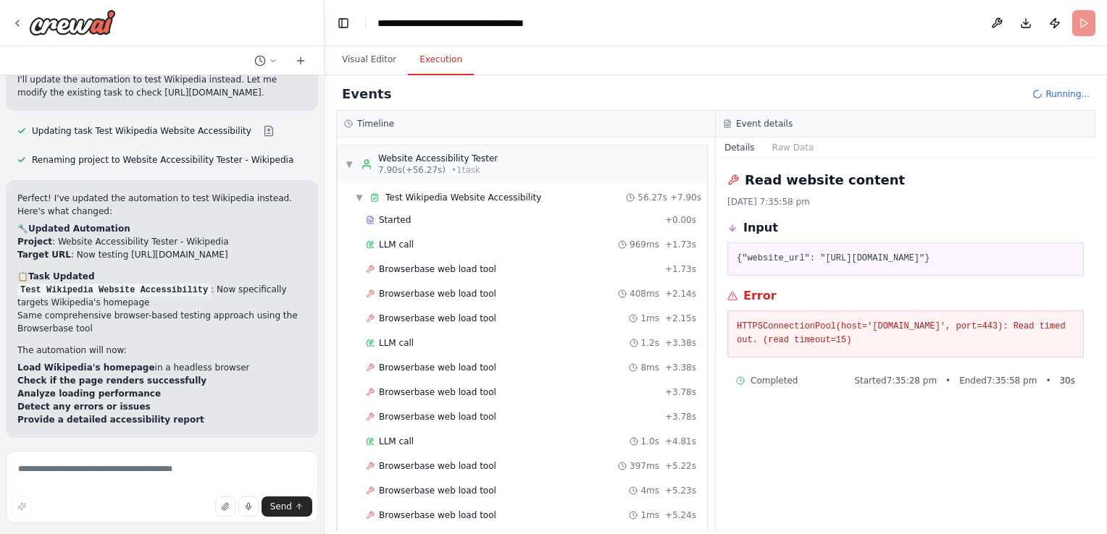
scroll to position [2677, 0]
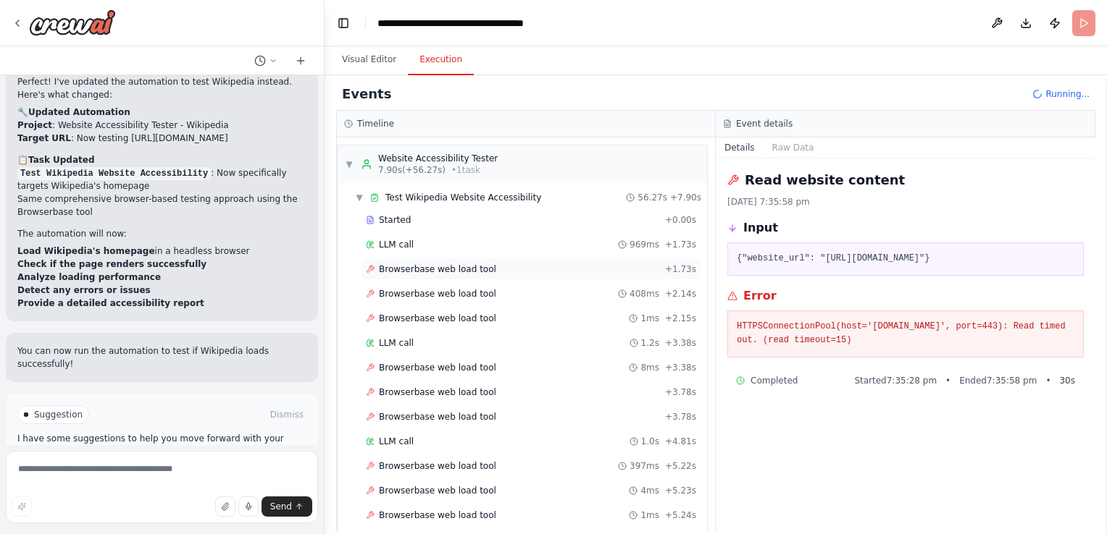
click at [431, 264] on span "Browserbase web load tool" at bounding box center [437, 270] width 117 height 12
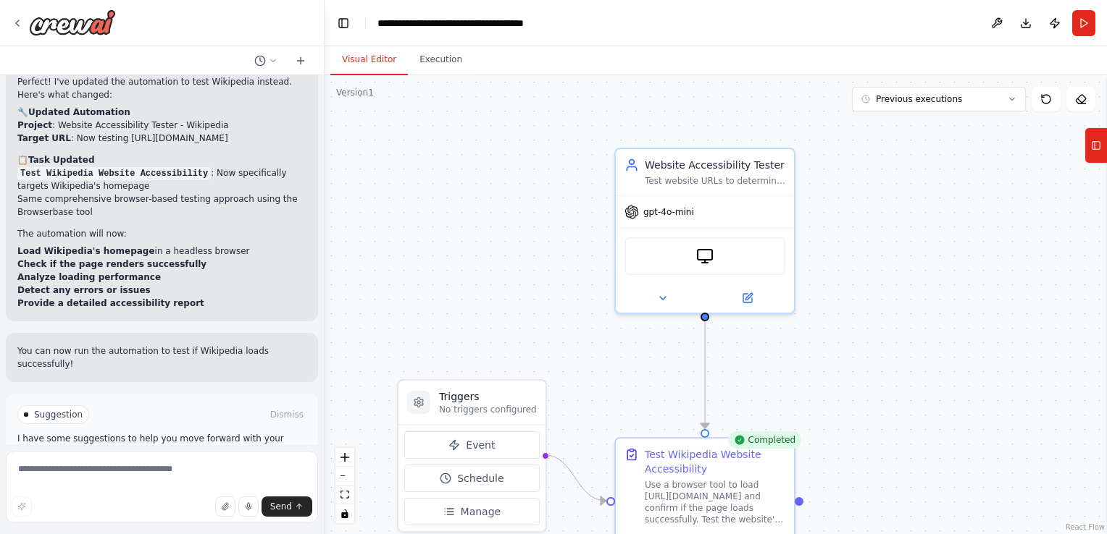
click at [381, 55] on button "Visual Editor" at bounding box center [368, 60] width 77 height 30
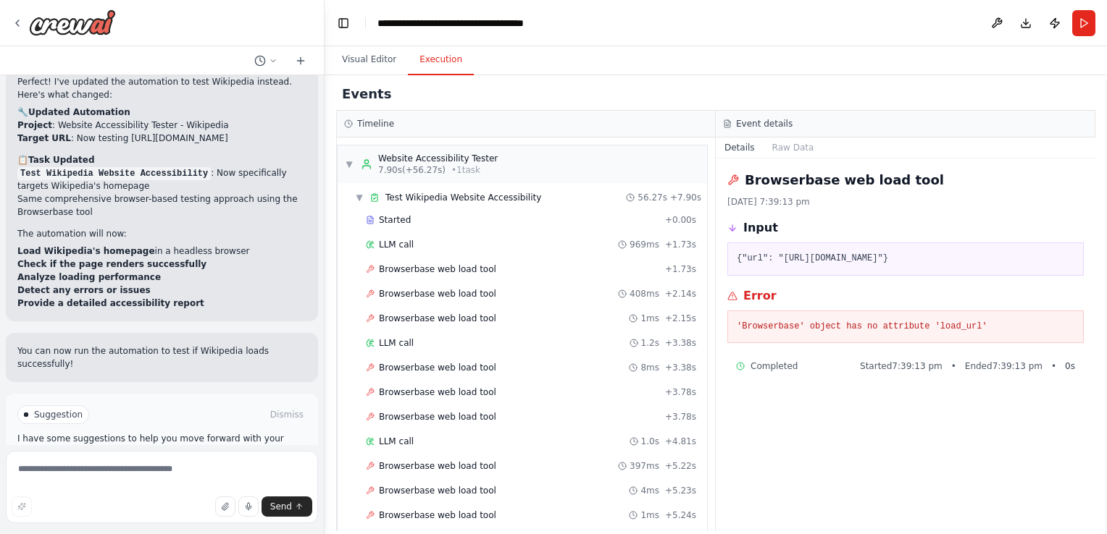
click at [417, 59] on button "Execution" at bounding box center [441, 60] width 66 height 30
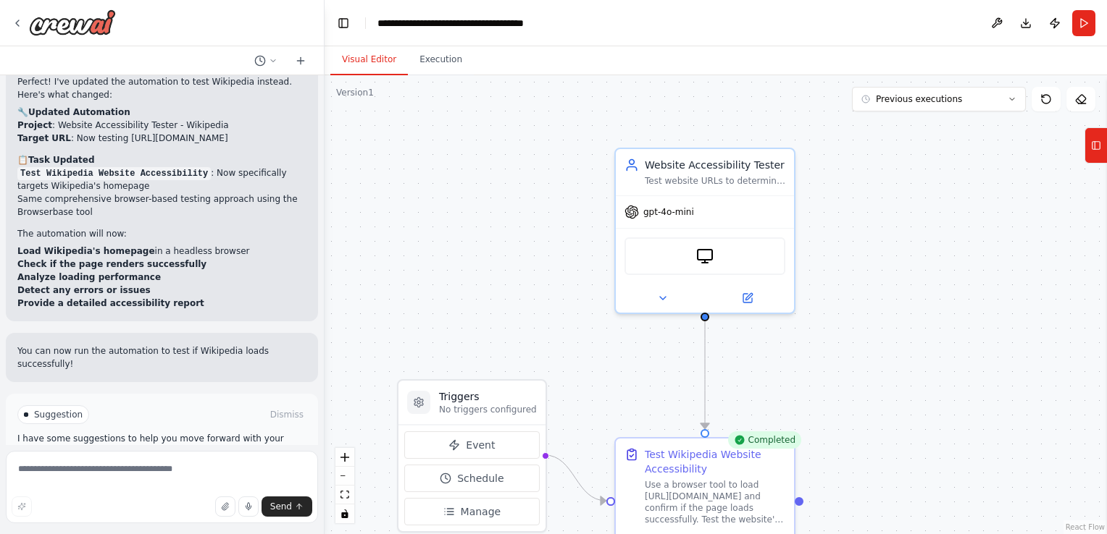
click at [367, 59] on button "Visual Editor" at bounding box center [368, 60] width 77 height 30
click at [1041, 103] on icon at bounding box center [1046, 99] width 12 height 12
click at [1045, 98] on icon at bounding box center [1046, 99] width 12 height 12
click at [22, 25] on icon at bounding box center [18, 23] width 12 height 12
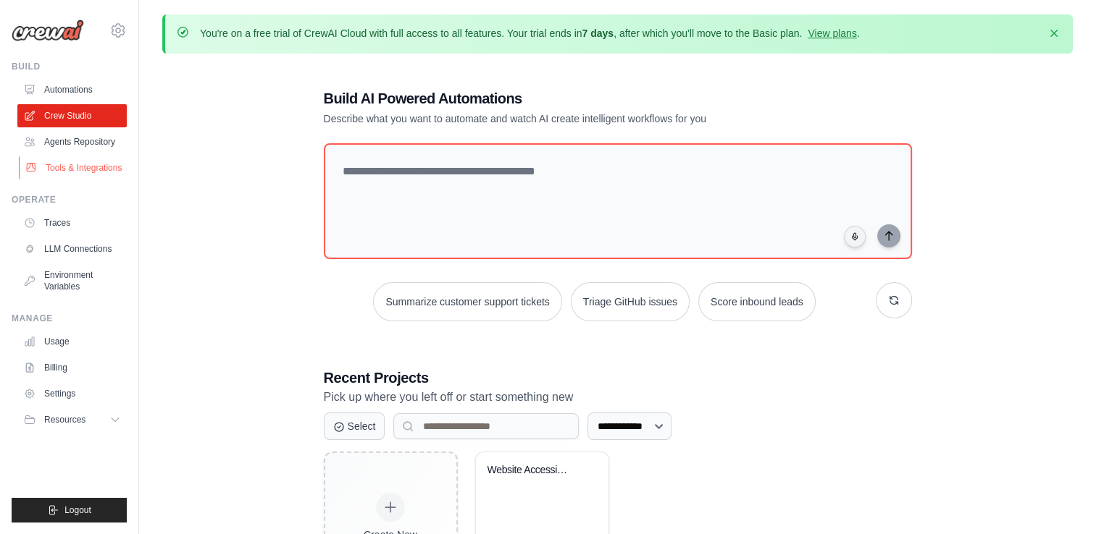
click at [67, 168] on link "Tools & Integrations" at bounding box center [73, 167] width 109 height 23
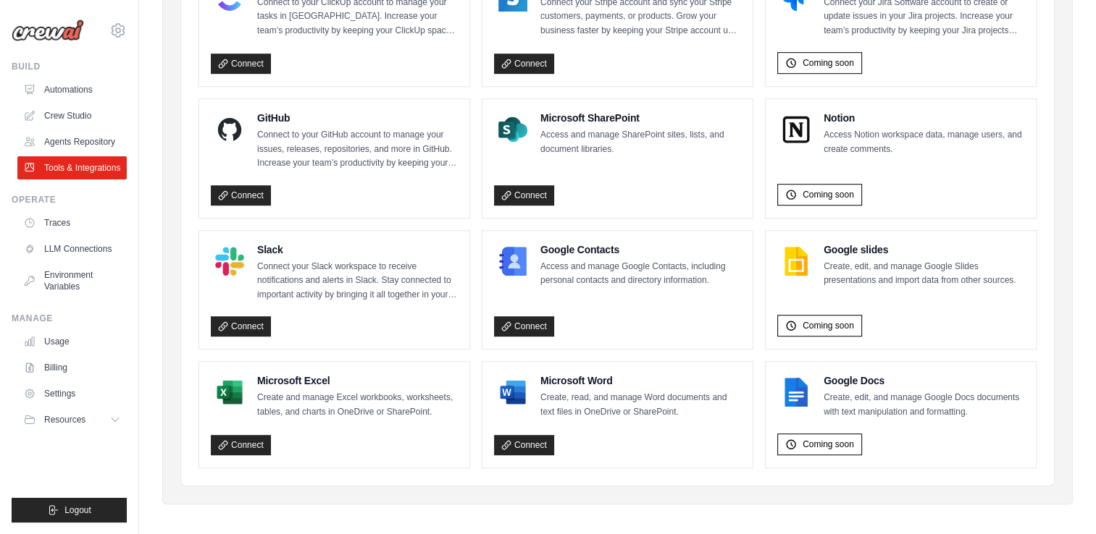
scroll to position [910, 0]
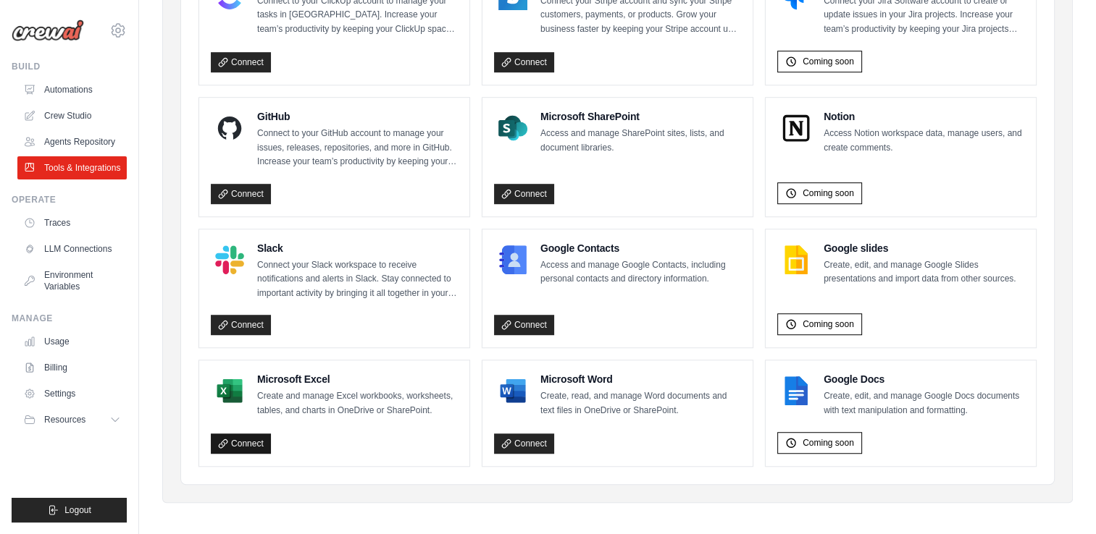
click at [244, 434] on link "Connect" at bounding box center [241, 444] width 60 height 20
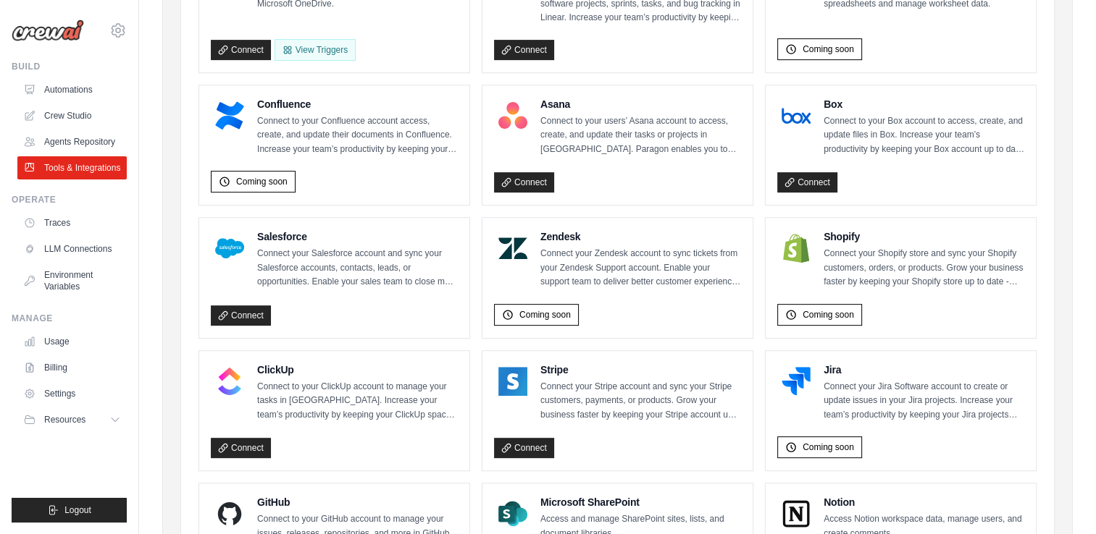
scroll to position [504, 0]
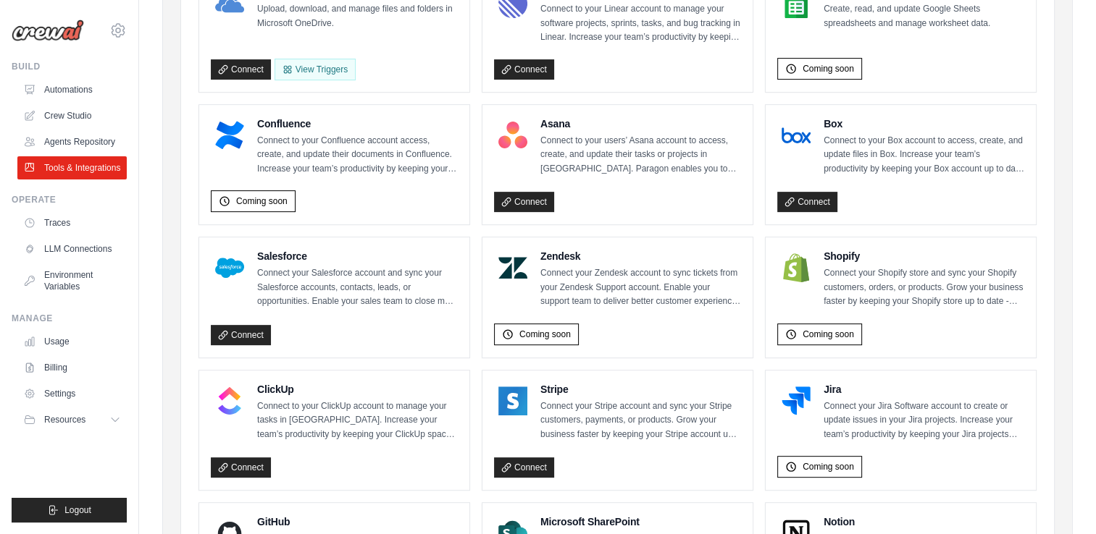
click at [824, 387] on h4 "Jira" at bounding box center [923, 389] width 201 height 14
click at [841, 385] on h4 "Jira" at bounding box center [923, 389] width 201 height 14
click at [839, 461] on span "Coming soon" at bounding box center [827, 467] width 51 height 12
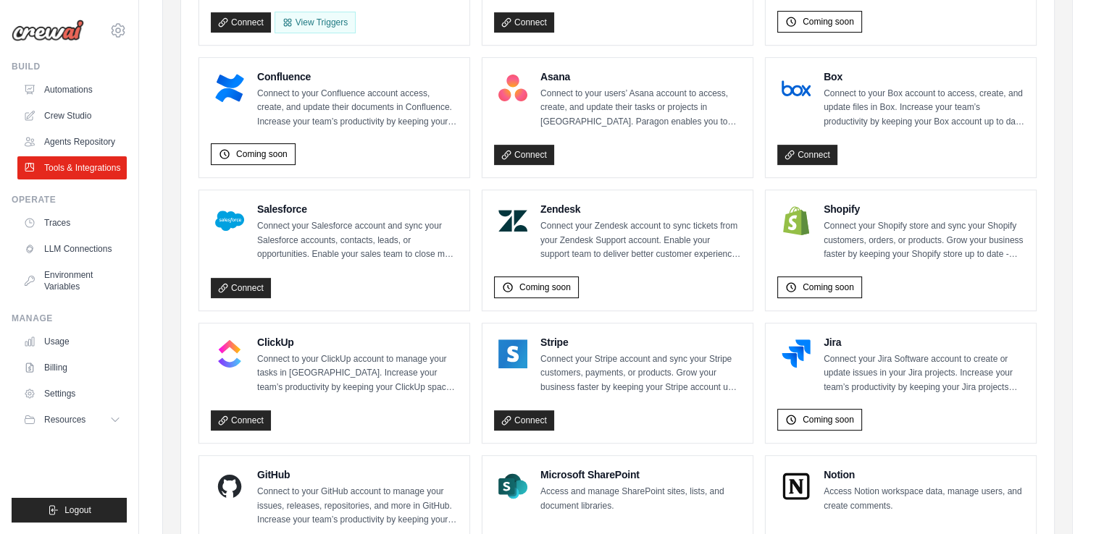
scroll to position [576, 0]
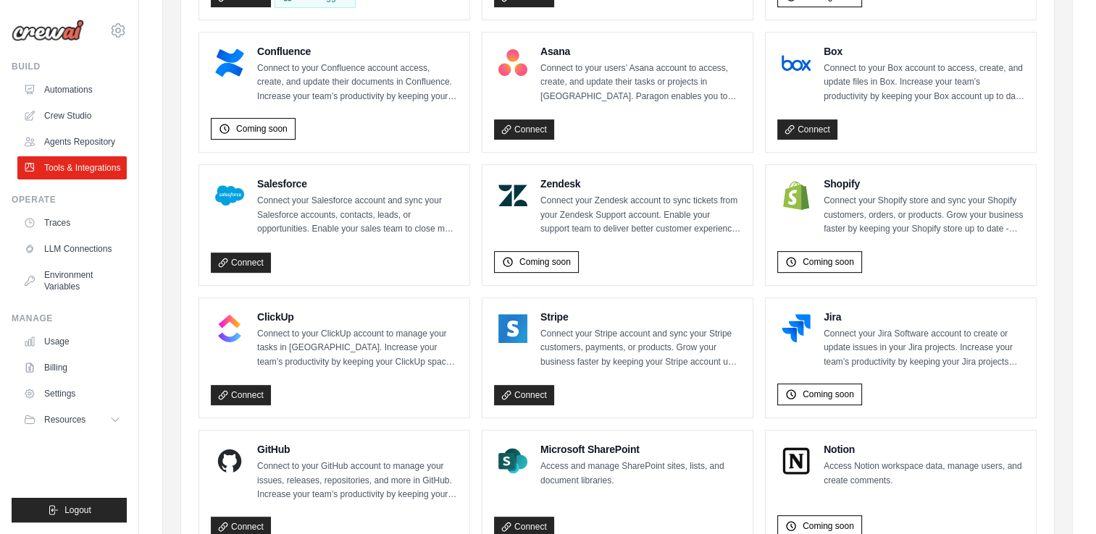
click at [852, 328] on p "Connect your Jira Software account to create or update issues in your Jira proj…" at bounding box center [923, 348] width 201 height 43
click at [806, 314] on img at bounding box center [795, 328] width 29 height 29
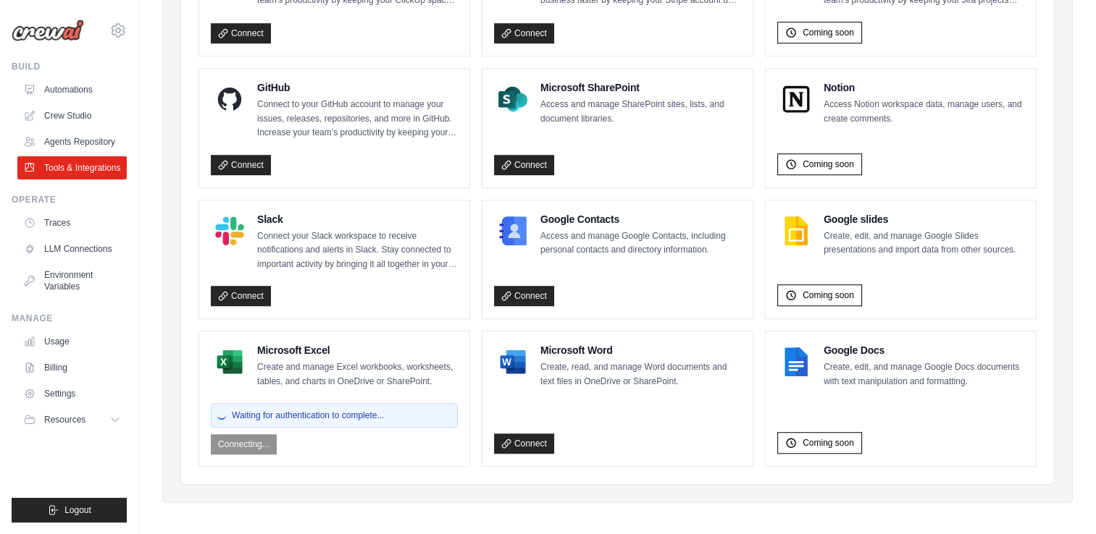
click at [253, 431] on div "Waiting for authentication to complete... Connecting..." at bounding box center [334, 426] width 247 height 57
click at [300, 413] on span "Waiting for authentication to complete..." at bounding box center [308, 416] width 152 height 12
click at [535, 441] on link "Connect" at bounding box center [524, 444] width 60 height 20
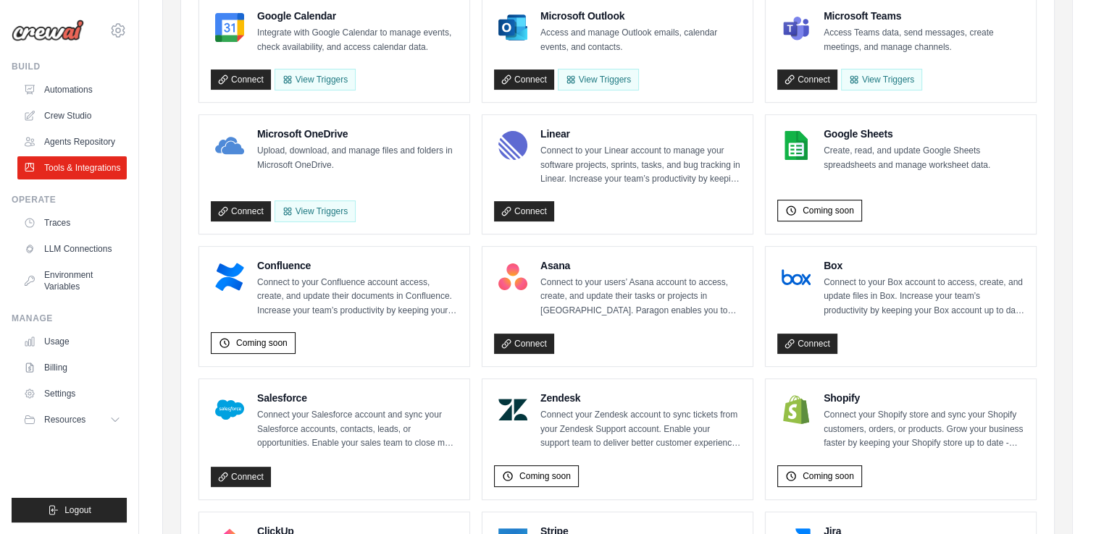
scroll to position [72, 0]
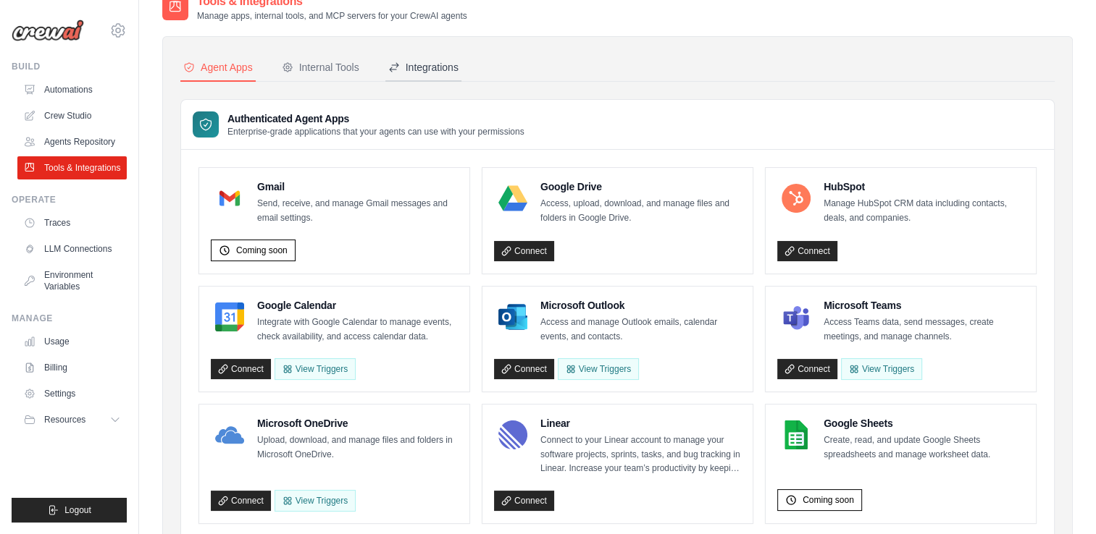
click at [426, 61] on div "Integrations" at bounding box center [423, 67] width 70 height 14
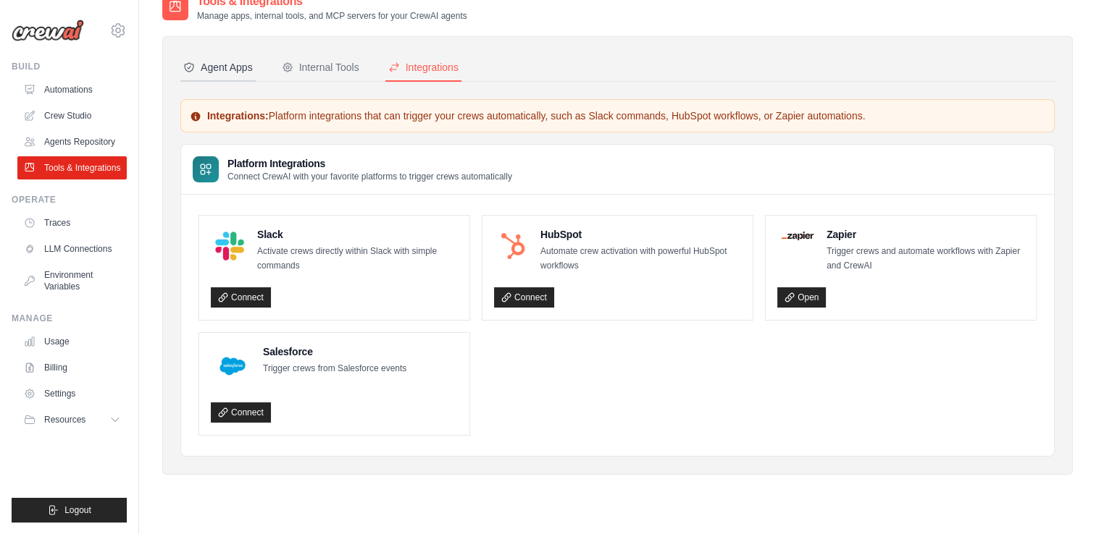
click at [217, 64] on div "Agent Apps" at bounding box center [218, 67] width 70 height 14
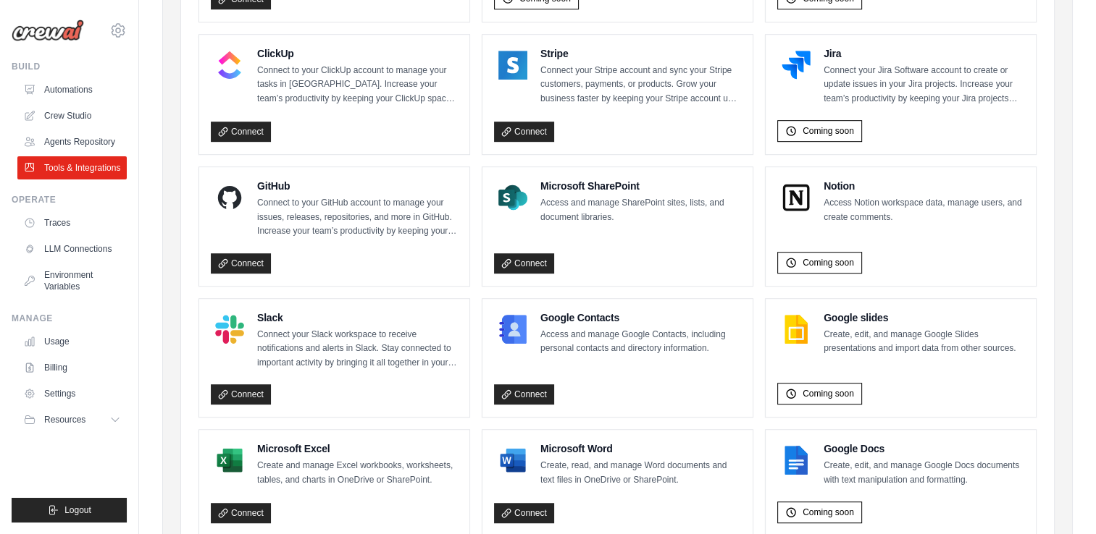
scroll to position [910, 0]
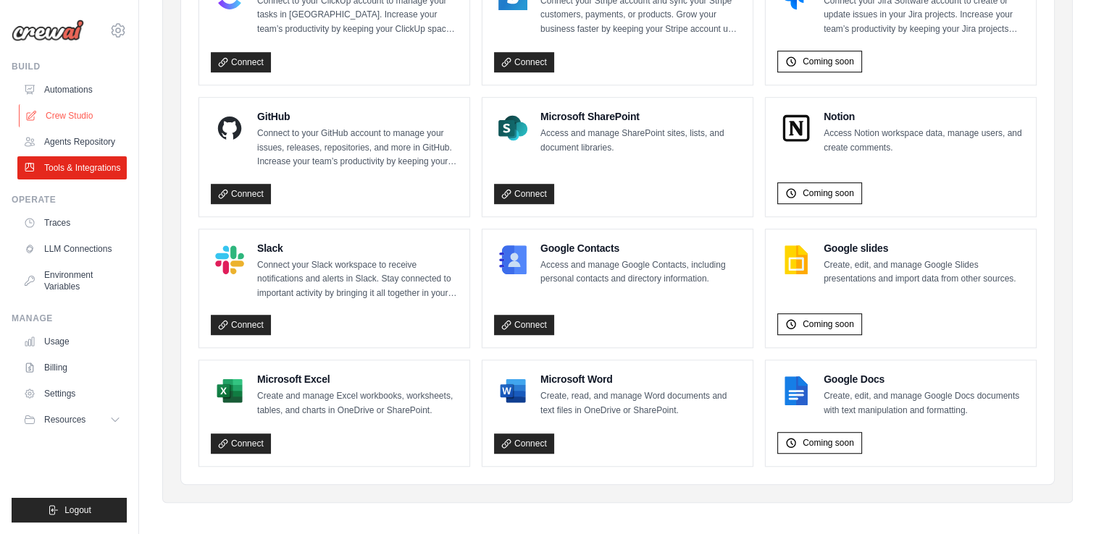
click at [56, 107] on link "Crew Studio" at bounding box center [73, 115] width 109 height 23
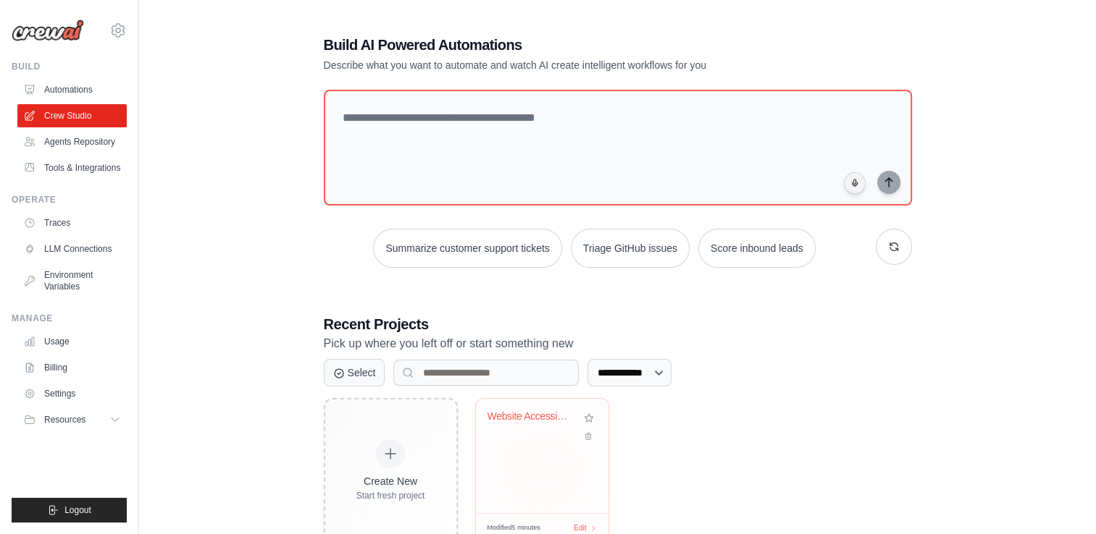
scroll to position [98, 0]
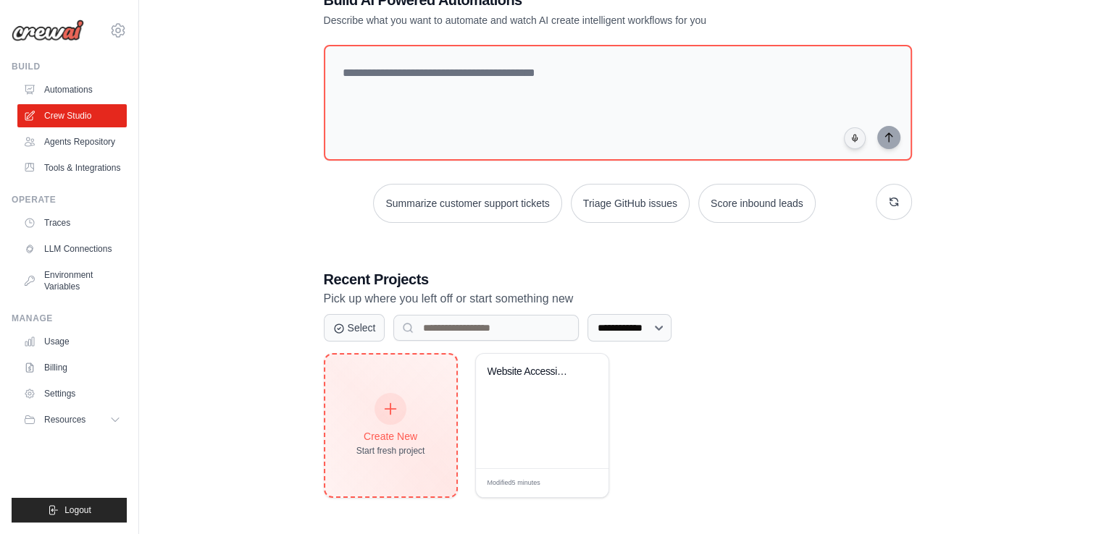
click at [404, 414] on div "Create New Start fresh project" at bounding box center [390, 426] width 69 height 62
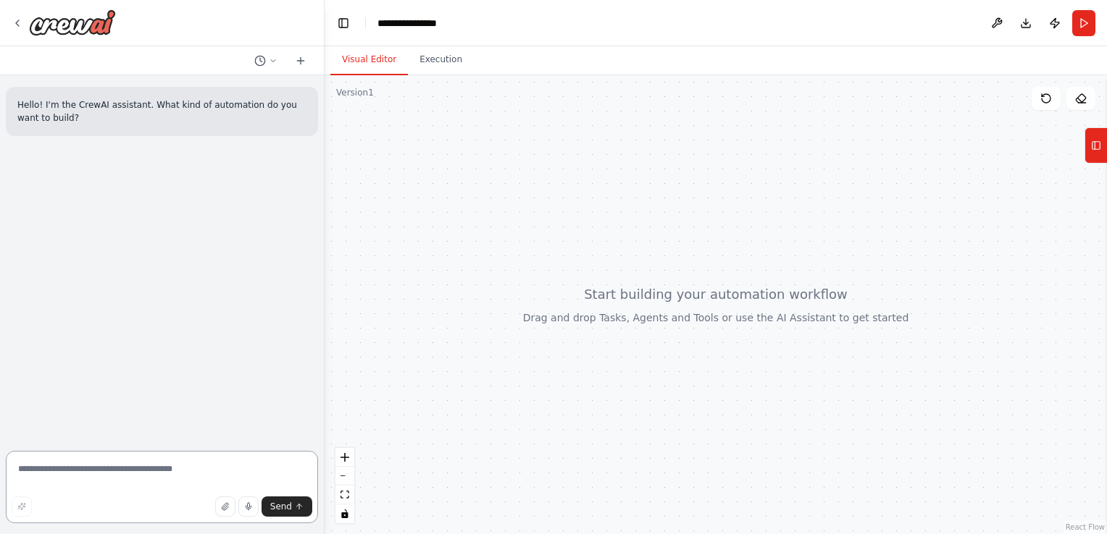
drag, startPoint x: 52, startPoint y: 466, endPoint x: 67, endPoint y: 466, distance: 14.5
click at [54, 467] on textarea at bounding box center [162, 487] width 312 height 72
paste textarea "**********"
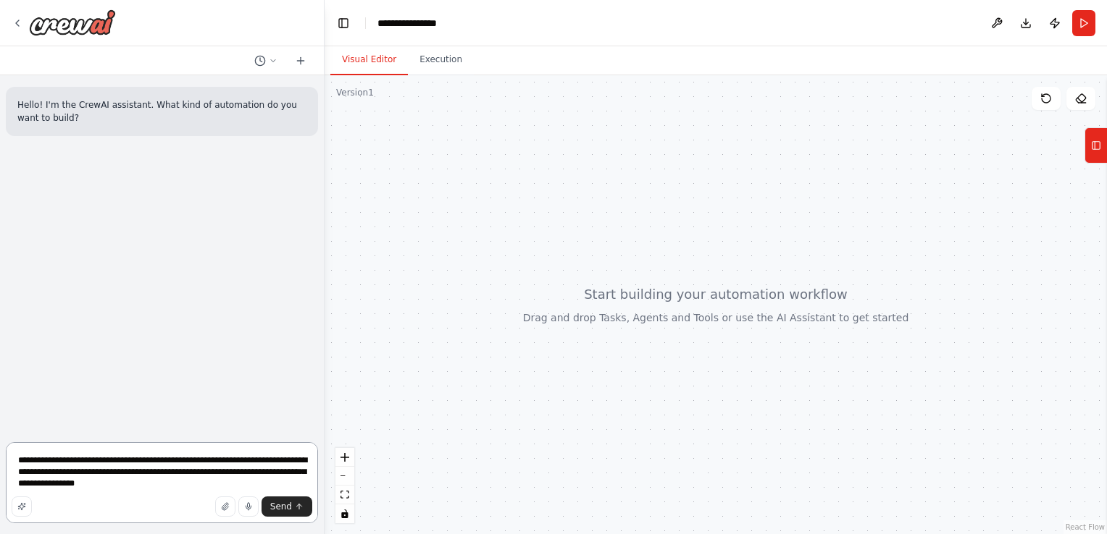
type textarea "**********"
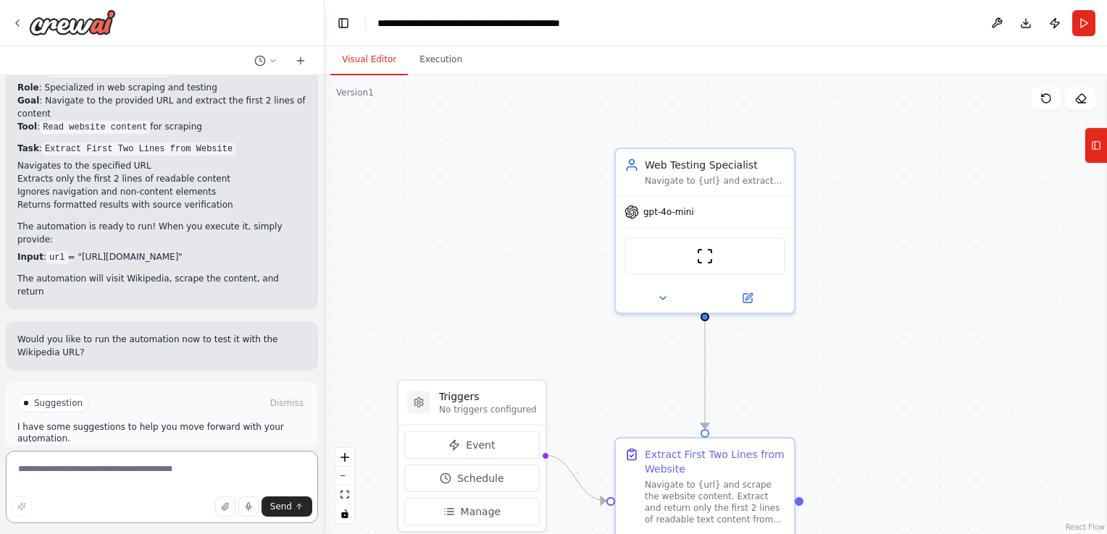
scroll to position [848, 0]
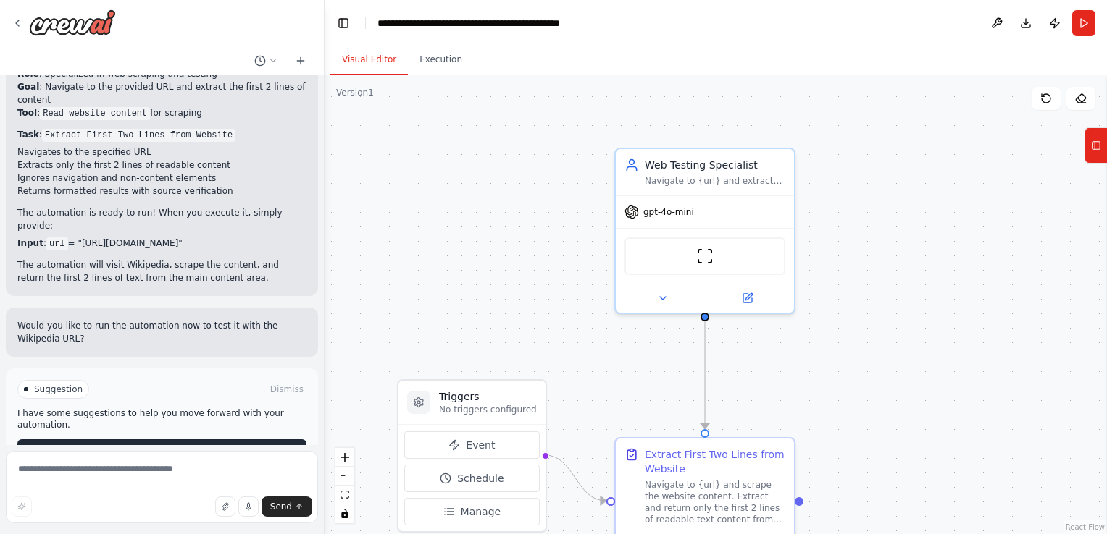
click at [129, 440] on button "Run Automation" at bounding box center [161, 451] width 289 height 23
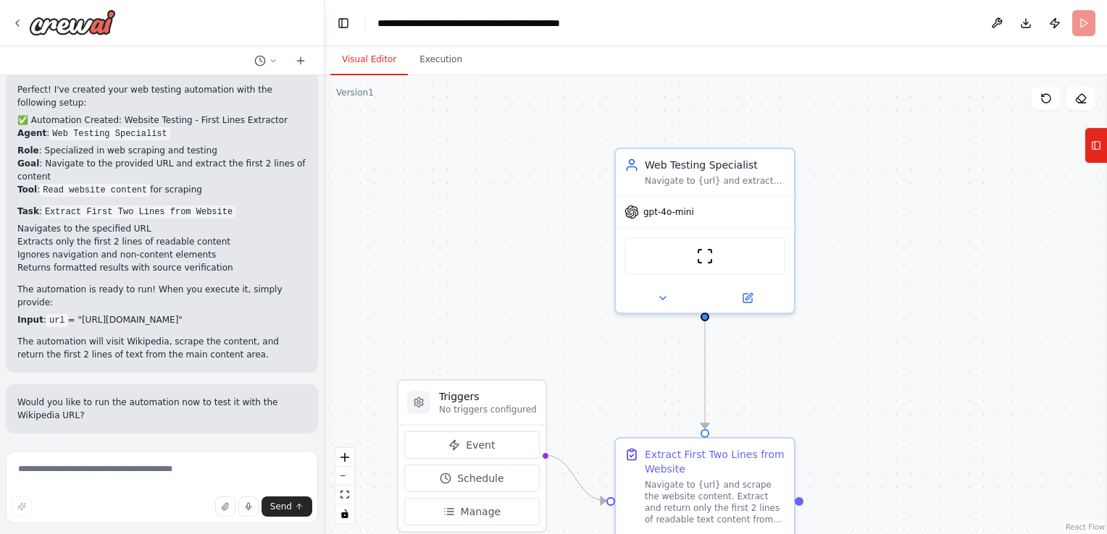
scroll to position [731, 0]
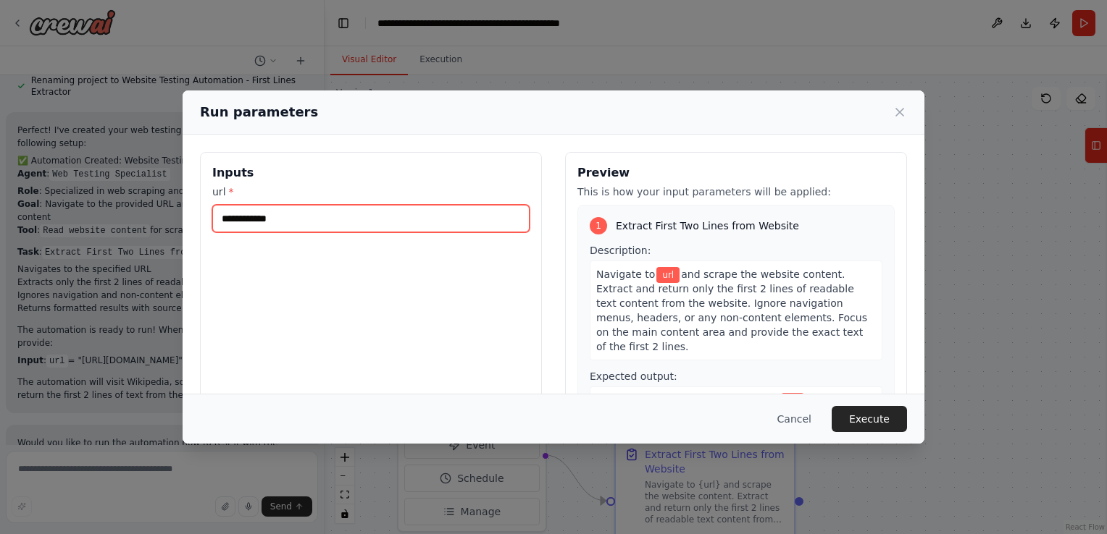
click at [287, 219] on input "url *" at bounding box center [370, 219] width 317 height 28
paste input "**********"
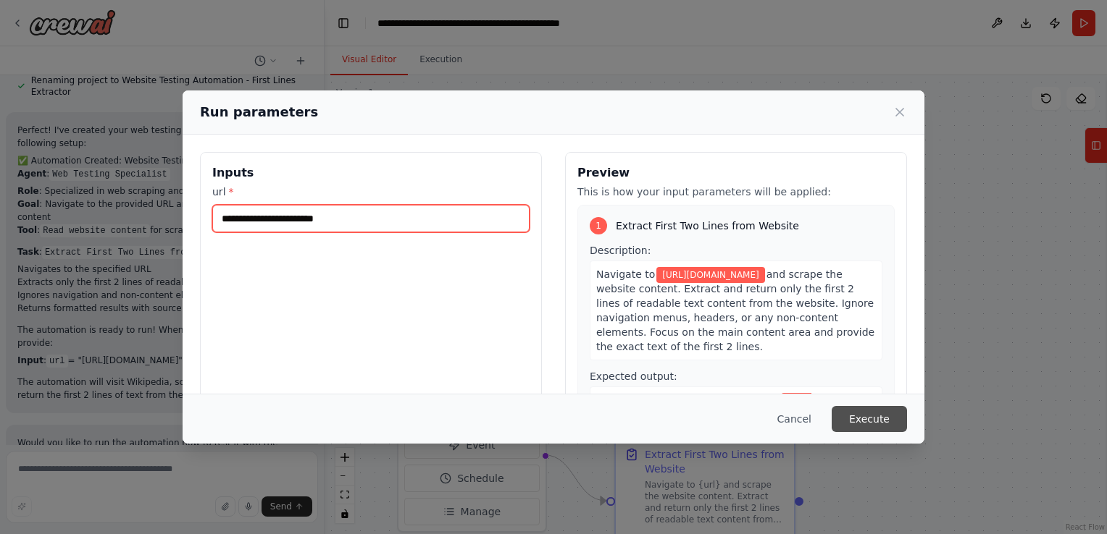
type input "**********"
click at [881, 414] on button "Execute" at bounding box center [868, 419] width 75 height 26
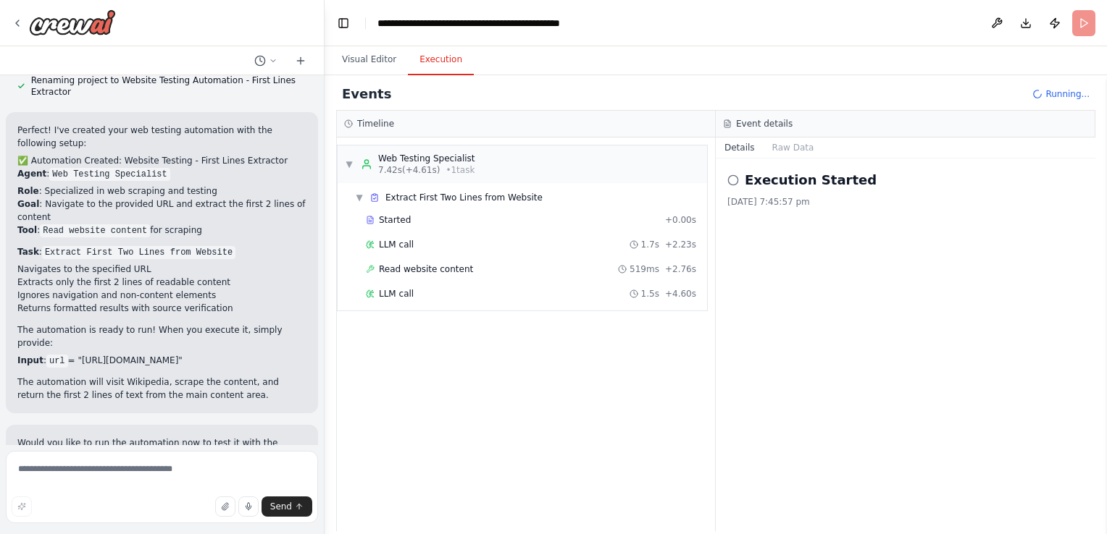
scroll to position [848, 0]
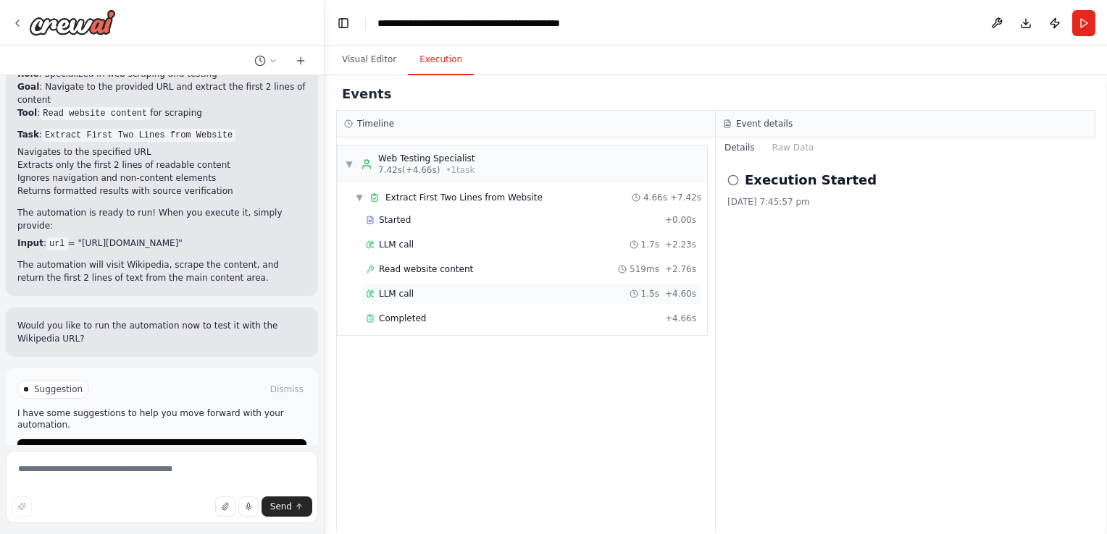
click at [393, 293] on span "LLM call" at bounding box center [396, 294] width 35 height 12
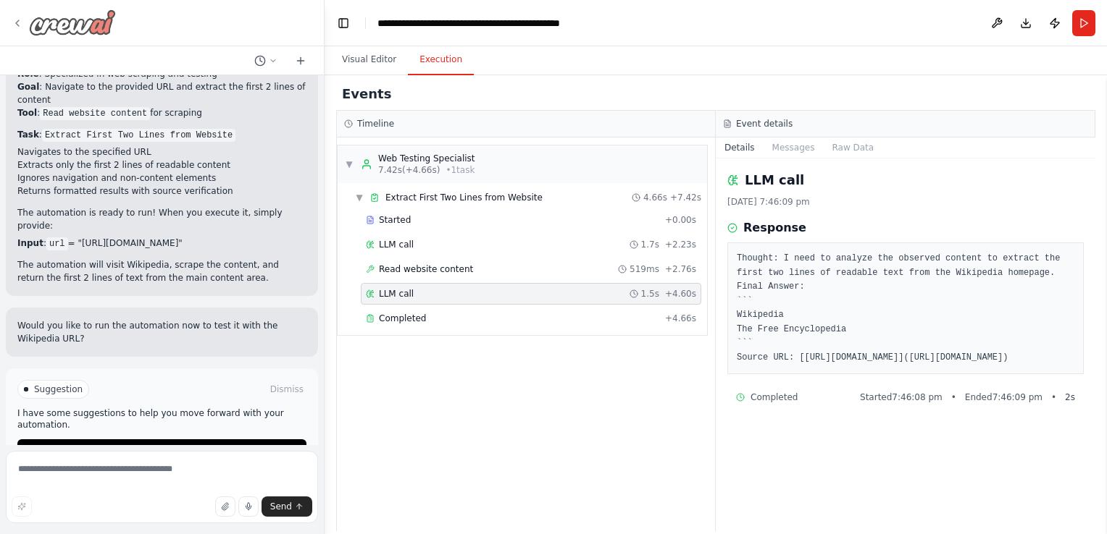
click at [17, 27] on icon at bounding box center [18, 23] width 12 height 12
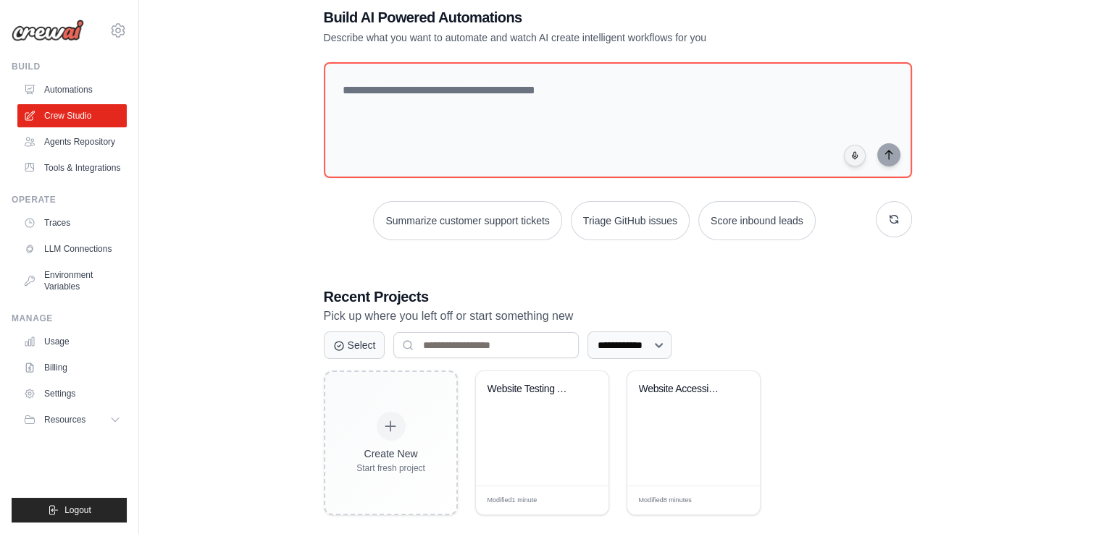
scroll to position [98, 0]
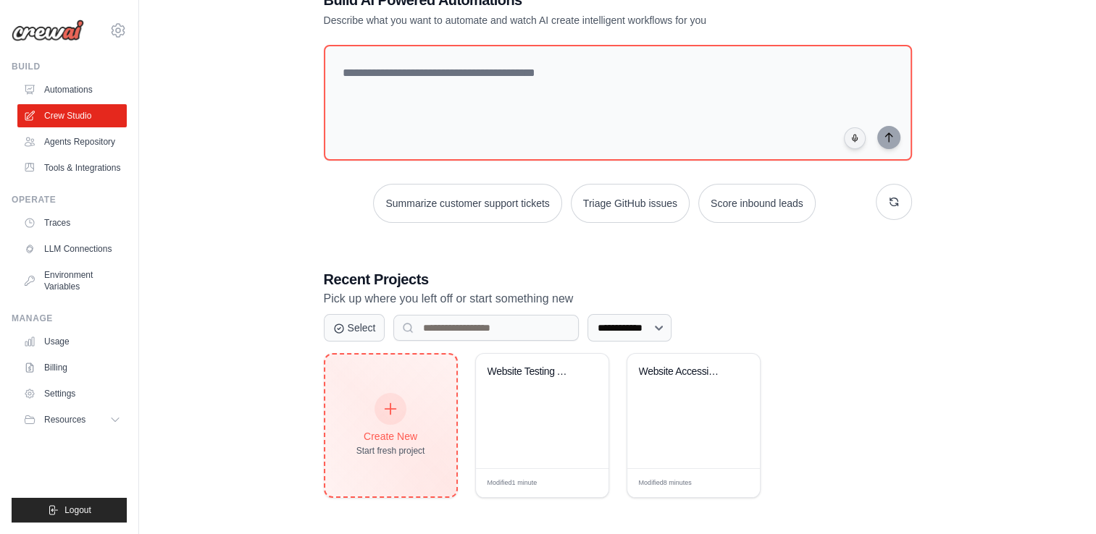
click at [387, 414] on icon at bounding box center [390, 409] width 16 height 16
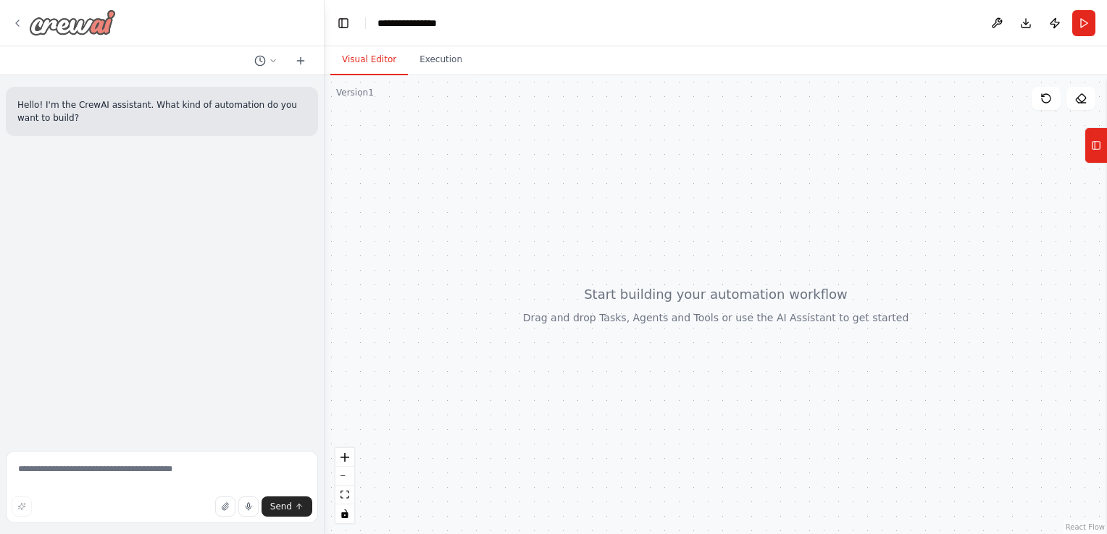
click at [21, 20] on icon at bounding box center [18, 23] width 12 height 12
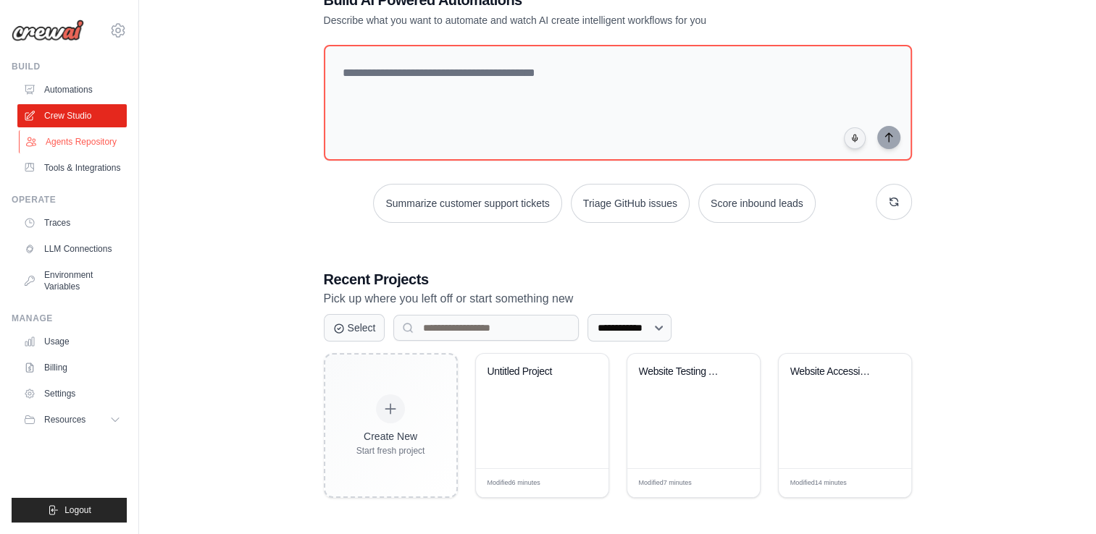
click at [50, 146] on link "Agents Repository" at bounding box center [73, 141] width 109 height 23
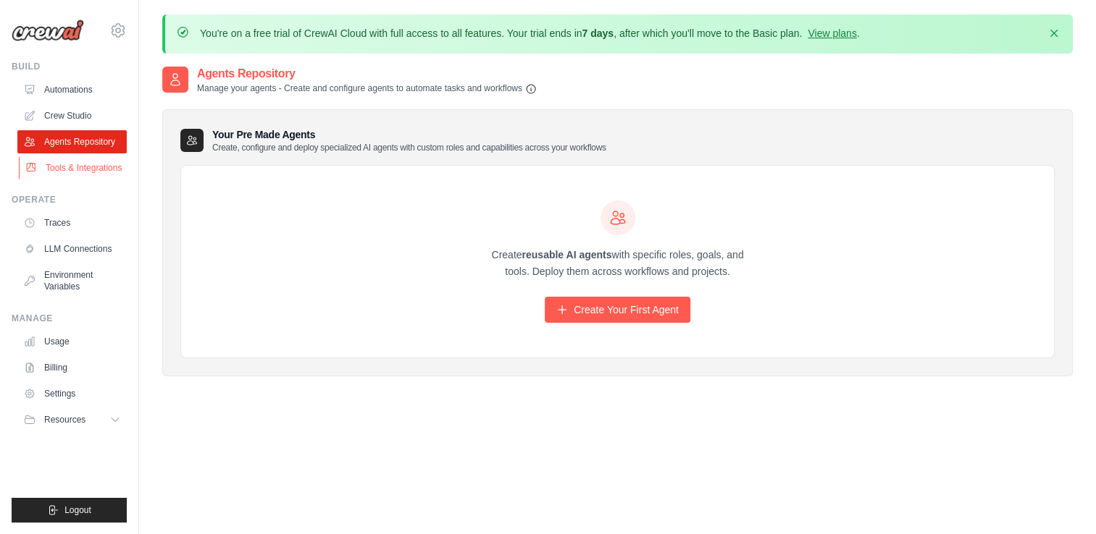
click at [96, 161] on link "Tools & Integrations" at bounding box center [73, 167] width 109 height 23
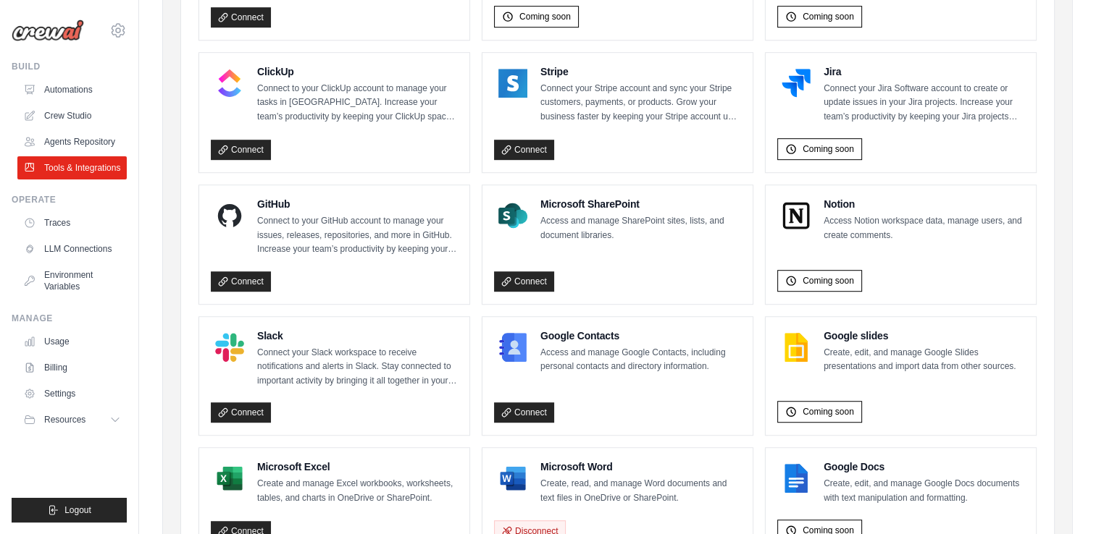
scroll to position [850, 0]
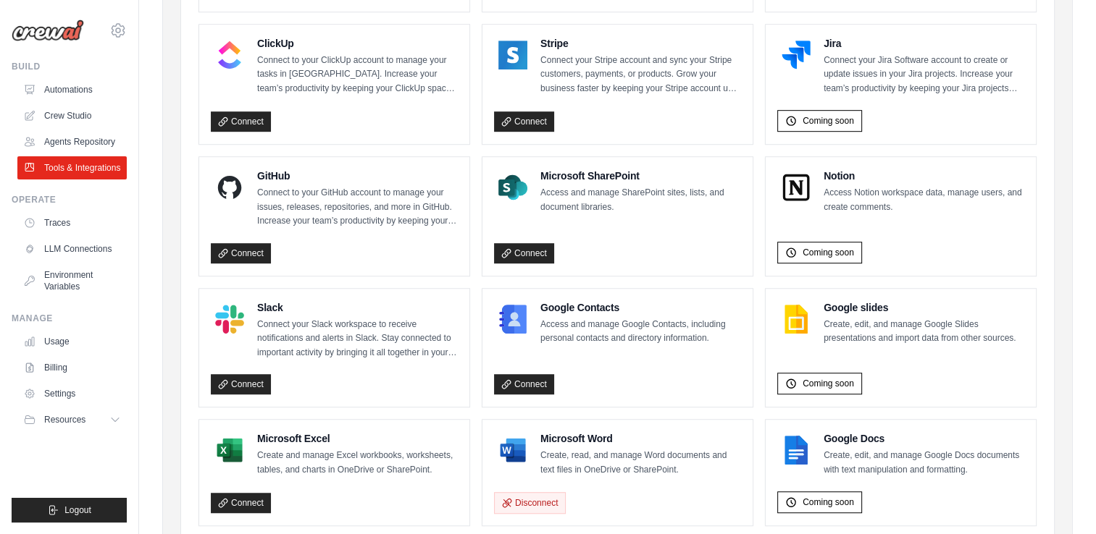
click at [834, 30] on div "Jira Connect your Jira Software account to create or update issues in your Jira…" at bounding box center [900, 85] width 270 height 120
click at [830, 115] on span "Coming soon" at bounding box center [827, 121] width 51 height 12
click at [799, 110] on div "Coming soon" at bounding box center [819, 121] width 85 height 22
copy span "Coming"
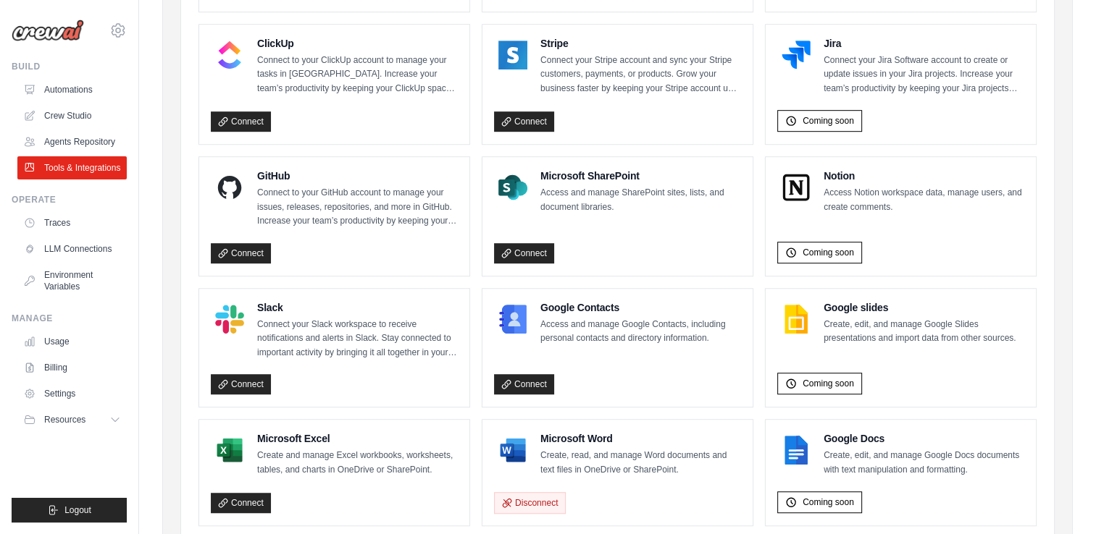
click at [857, 63] on p "Connect your Jira Software account to create or update issues in your Jira proj…" at bounding box center [923, 75] width 201 height 43
click at [834, 42] on h4 "Jira" at bounding box center [923, 43] width 201 height 14
click at [55, 106] on link "Crew Studio" at bounding box center [73, 115] width 109 height 23
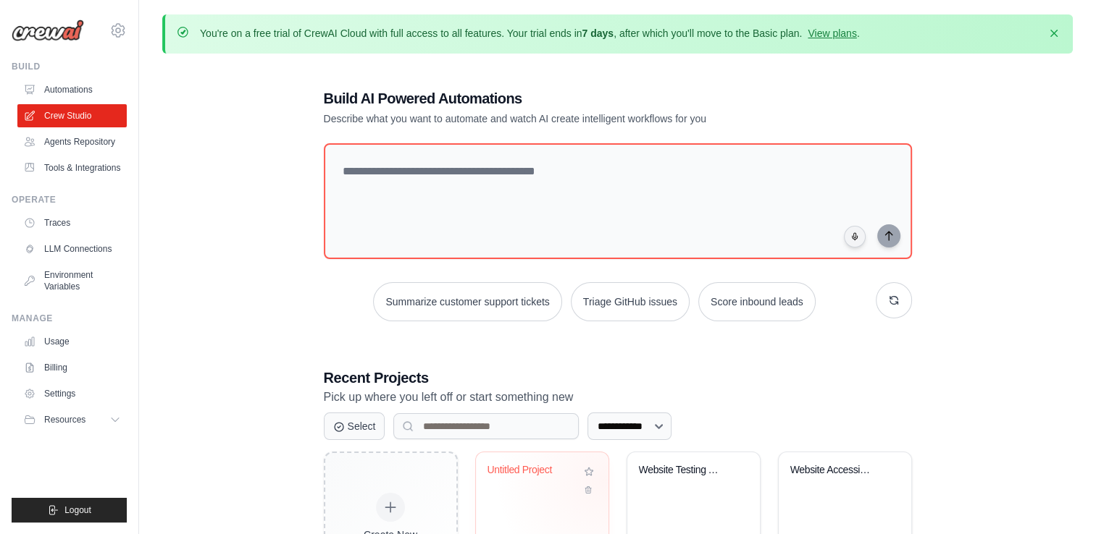
click at [603, 479] on div "Untitled Project" at bounding box center [542, 510] width 133 height 114
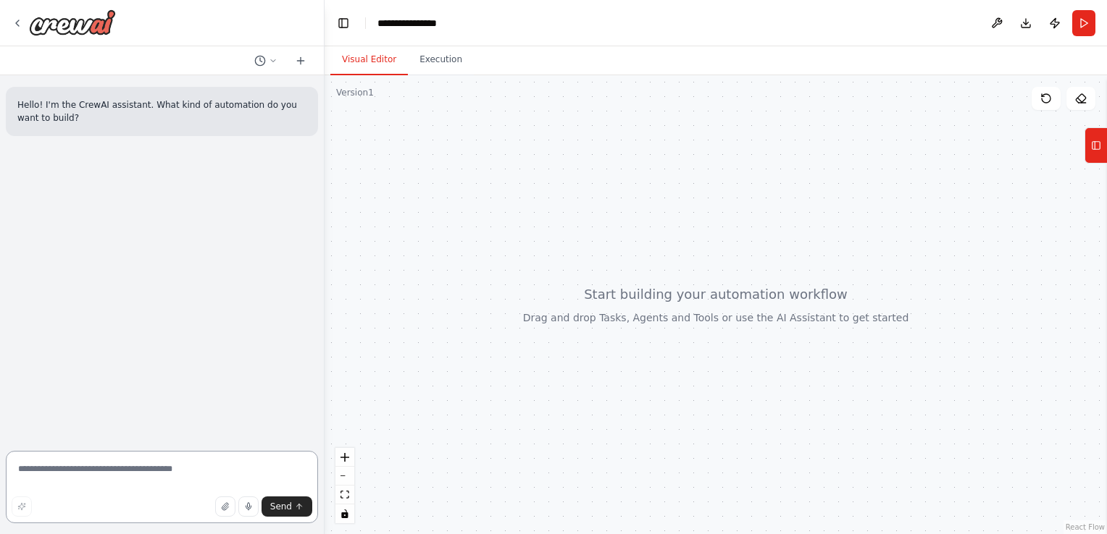
click at [60, 464] on textarea at bounding box center [162, 487] width 312 height 72
paste textarea "**********"
type textarea "**********"
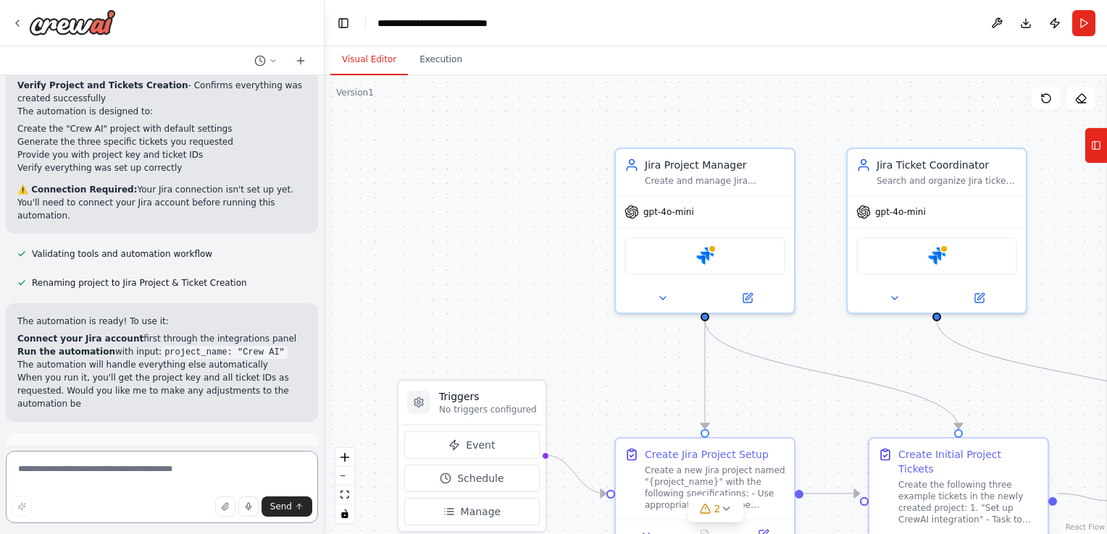
scroll to position [1254, 0]
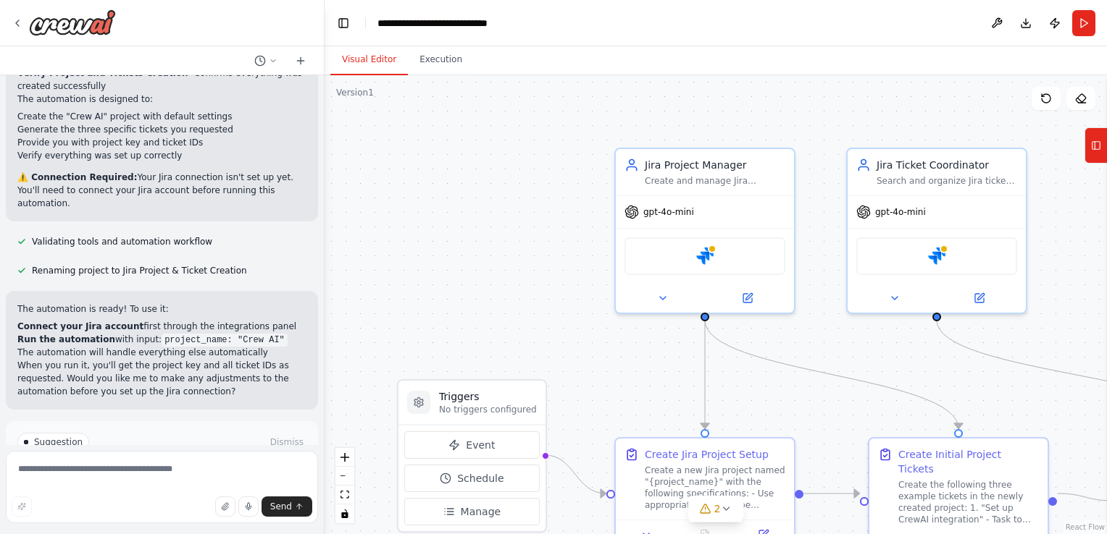
click at [102, 492] on button "Run Automation" at bounding box center [161, 503] width 289 height 23
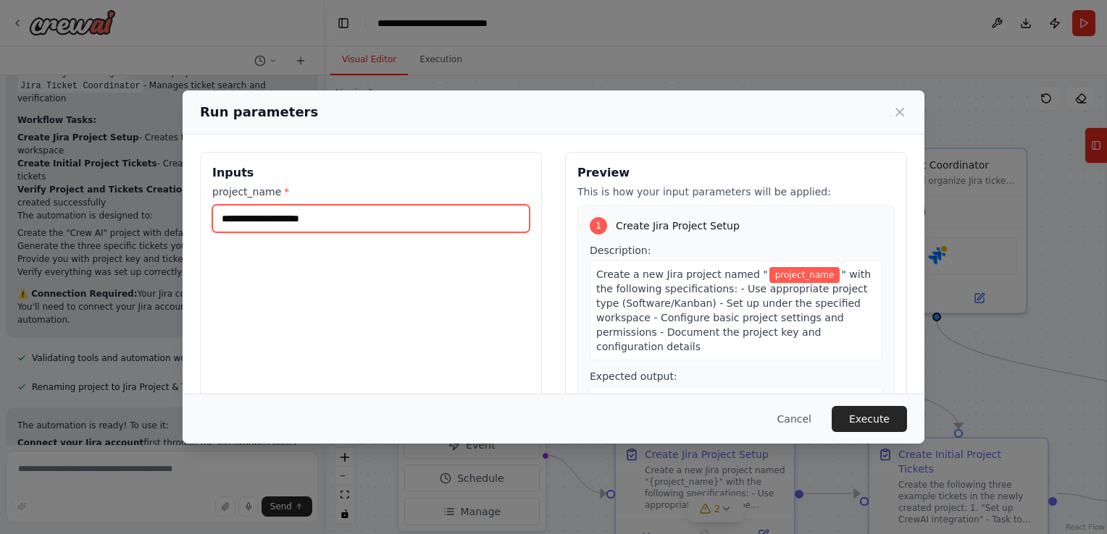
click at [273, 222] on input "project_name *" at bounding box center [370, 219] width 317 height 28
type input "*"
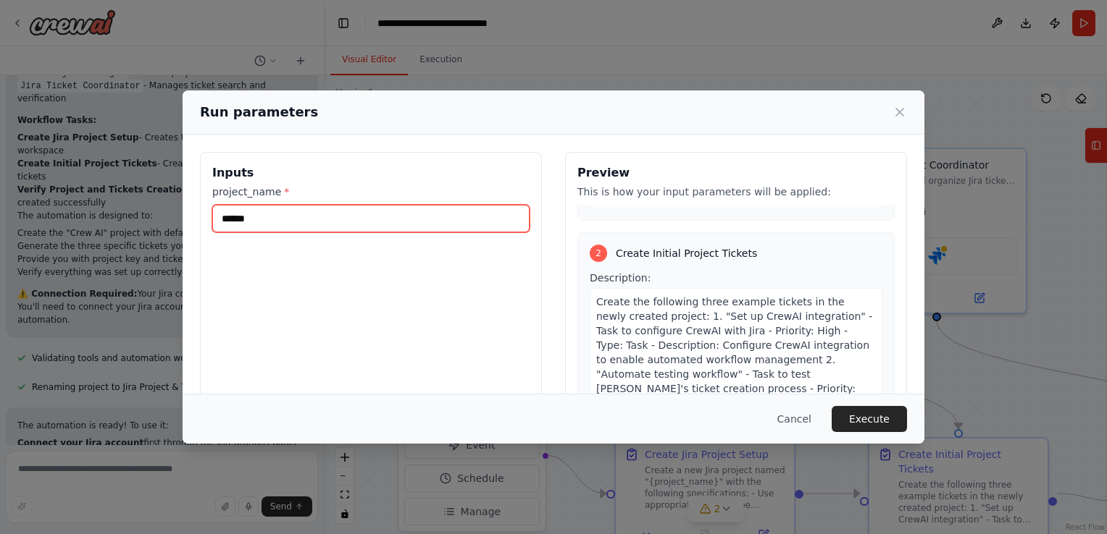
scroll to position [311, 0]
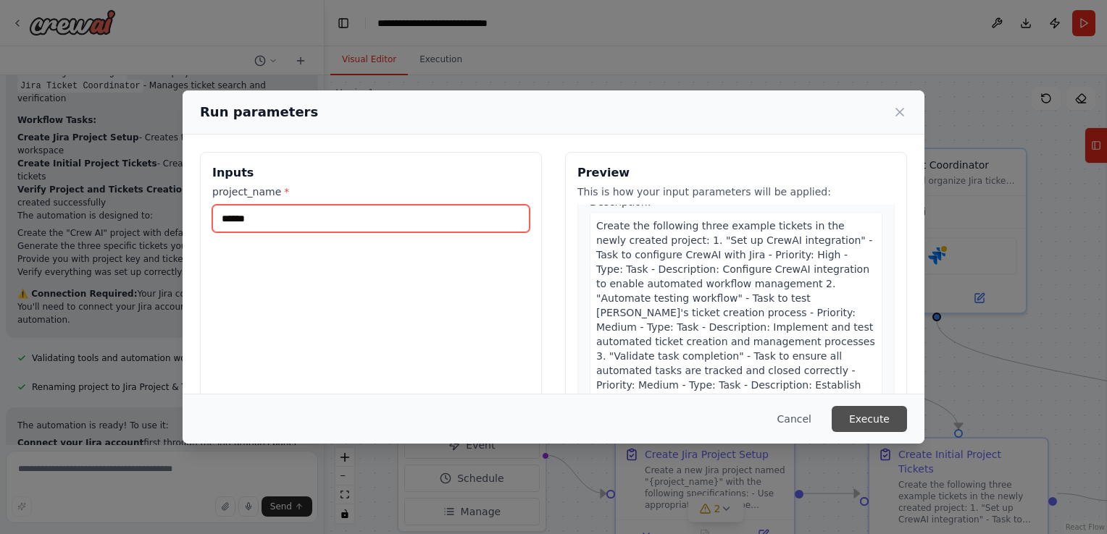
type input "******"
click at [866, 416] on button "Execute" at bounding box center [868, 419] width 75 height 26
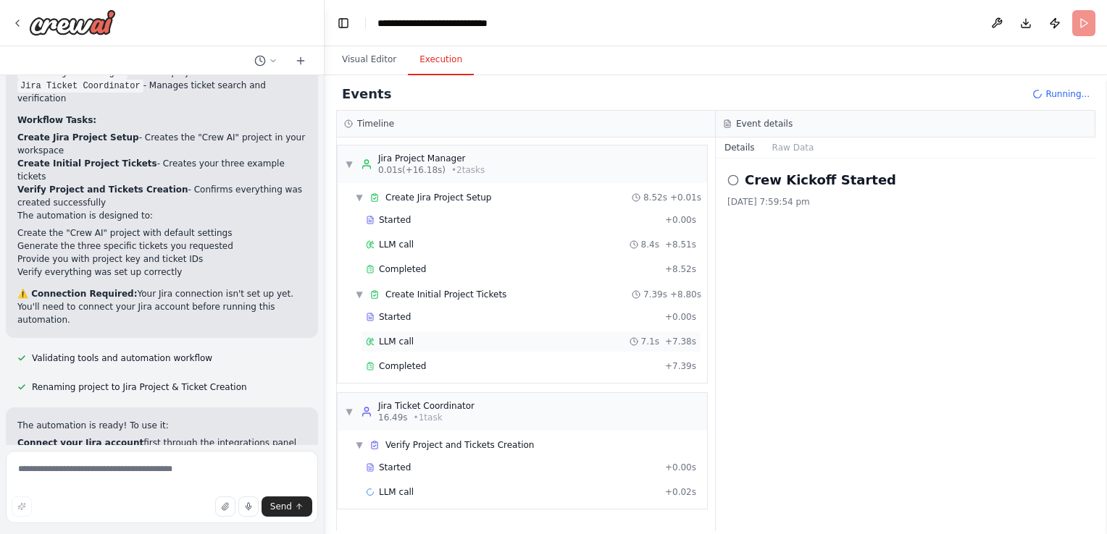
click at [399, 336] on span "LLM call" at bounding box center [396, 342] width 35 height 12
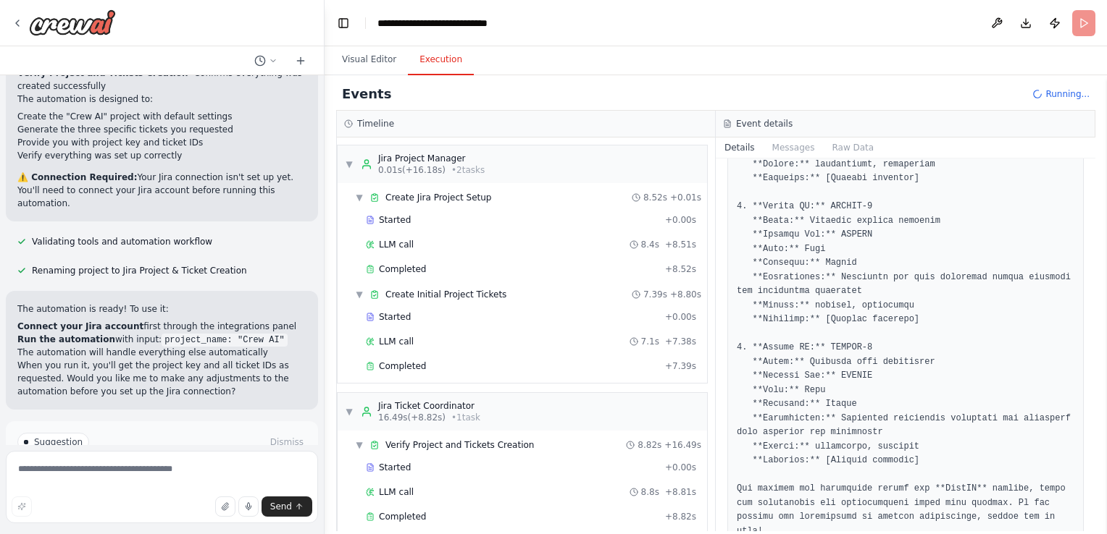
scroll to position [290, 0]
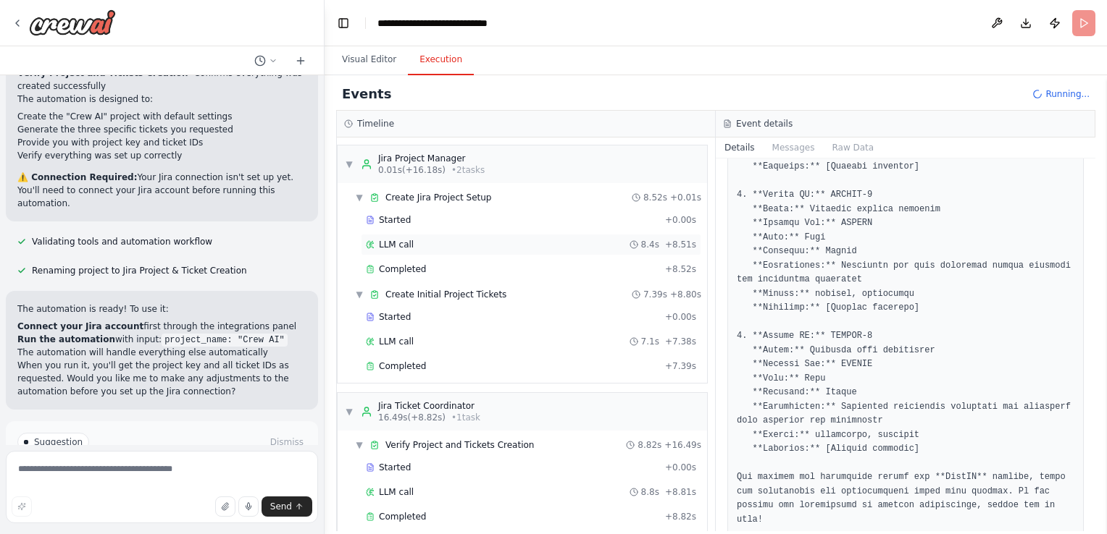
click at [392, 236] on div "LLM call 8.4s + 8.51s" at bounding box center [531, 245] width 340 height 22
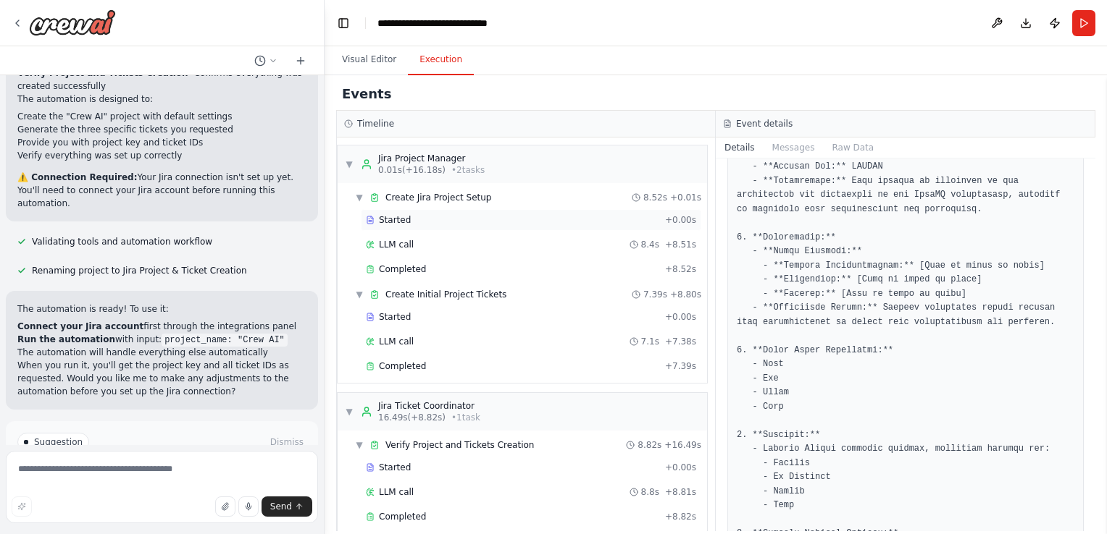
click at [390, 216] on span "Started" at bounding box center [395, 220] width 32 height 12
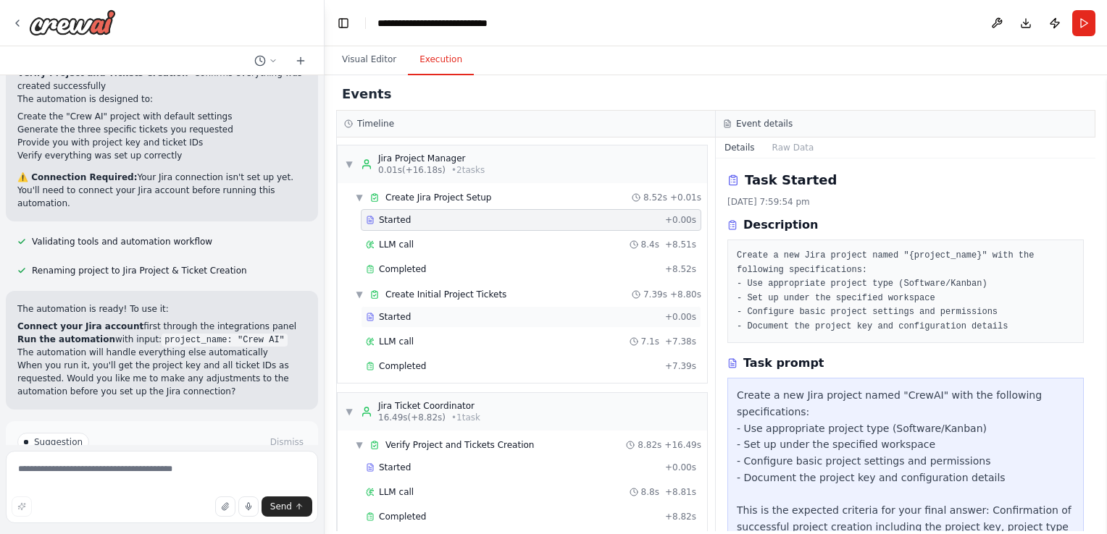
scroll to position [14, 0]
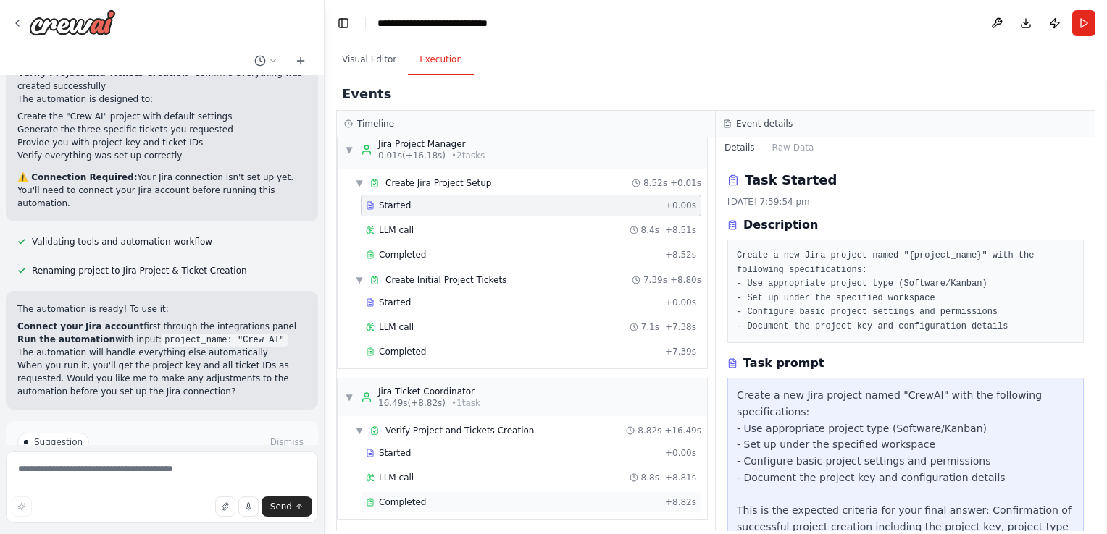
click at [401, 497] on span "Completed" at bounding box center [402, 503] width 47 height 12
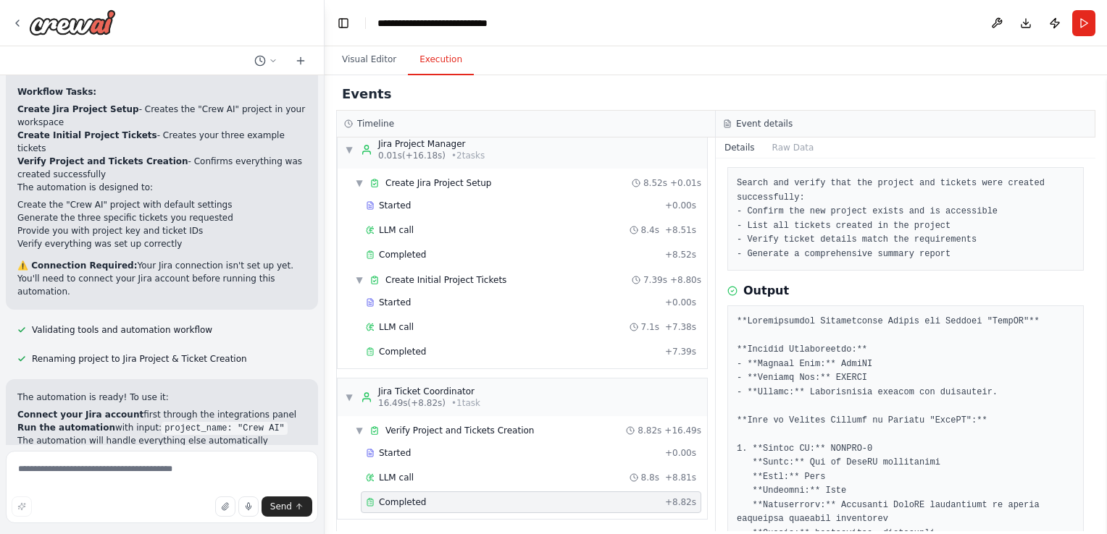
scroll to position [1254, 0]
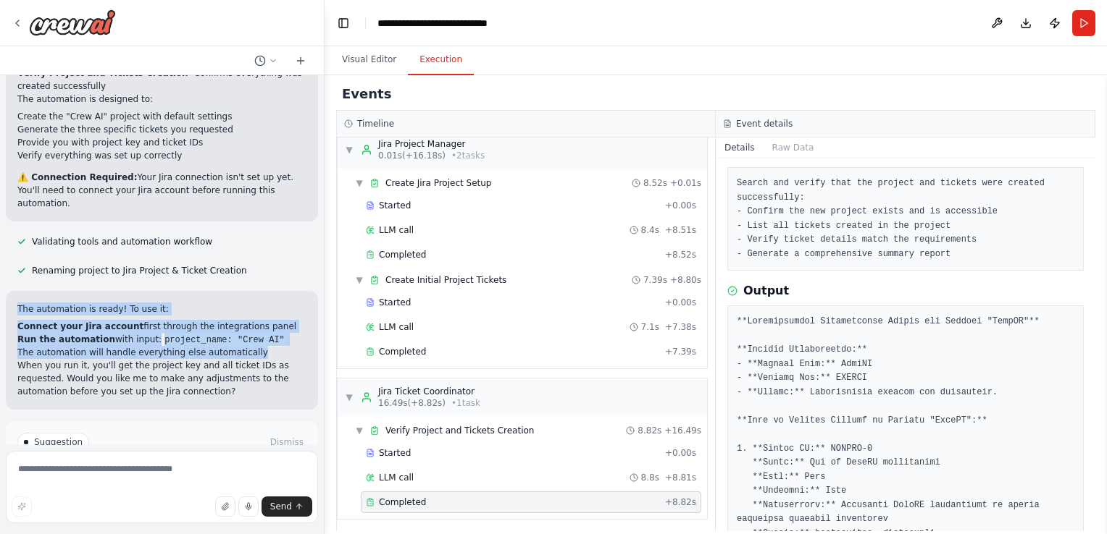
drag, startPoint x: 19, startPoint y: 216, endPoint x: 261, endPoint y: 261, distance: 246.0
click at [261, 303] on div "The automation is ready! To use it: Connect your Jira account first through the…" at bounding box center [161, 351] width 289 height 96
copy div "The automation is ready! To use it: Connect your Jira account first through the…"
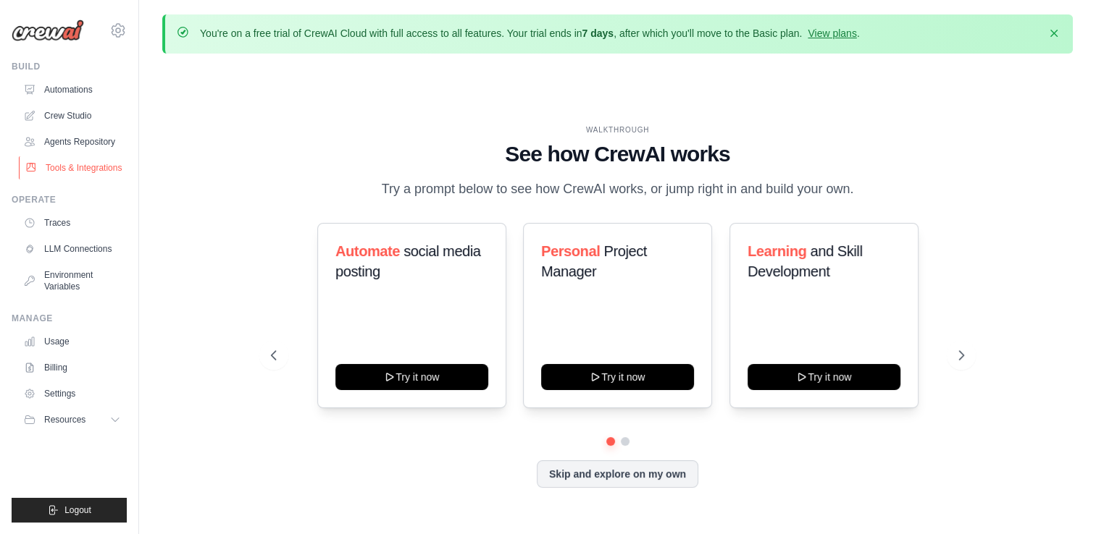
click at [63, 167] on link "Tools & Integrations" at bounding box center [73, 167] width 109 height 23
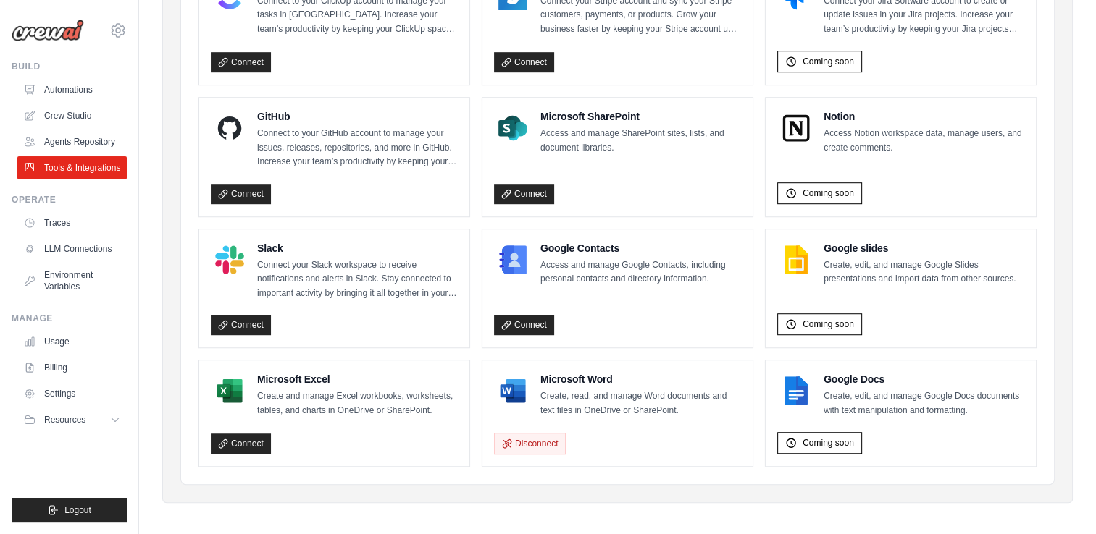
scroll to position [765, 0]
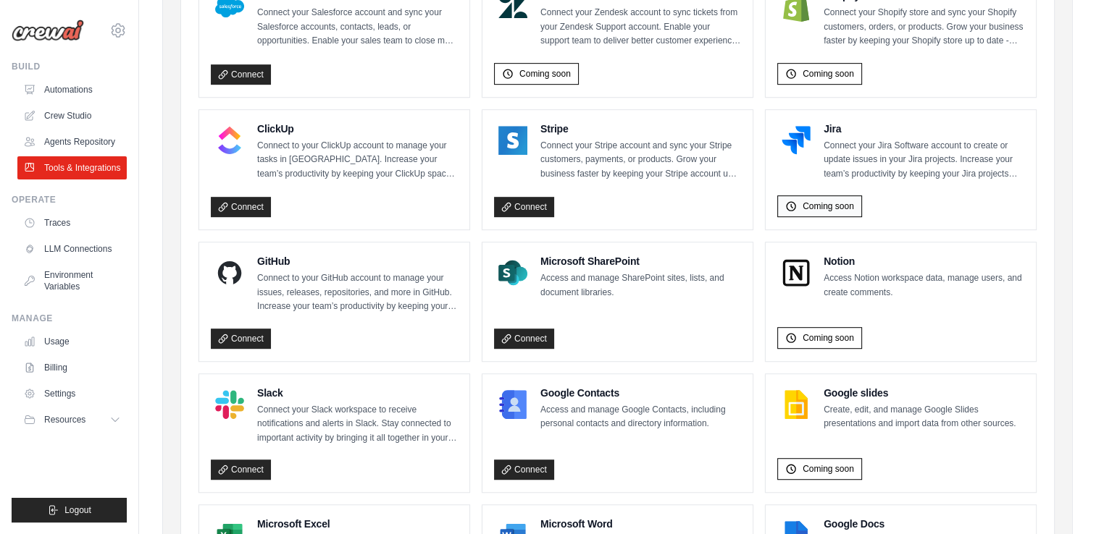
click at [816, 204] on span "Coming soon" at bounding box center [827, 207] width 51 height 12
drag, startPoint x: 816, startPoint y: 204, endPoint x: 802, endPoint y: 141, distance: 64.5
click at [802, 141] on img at bounding box center [795, 140] width 29 height 29
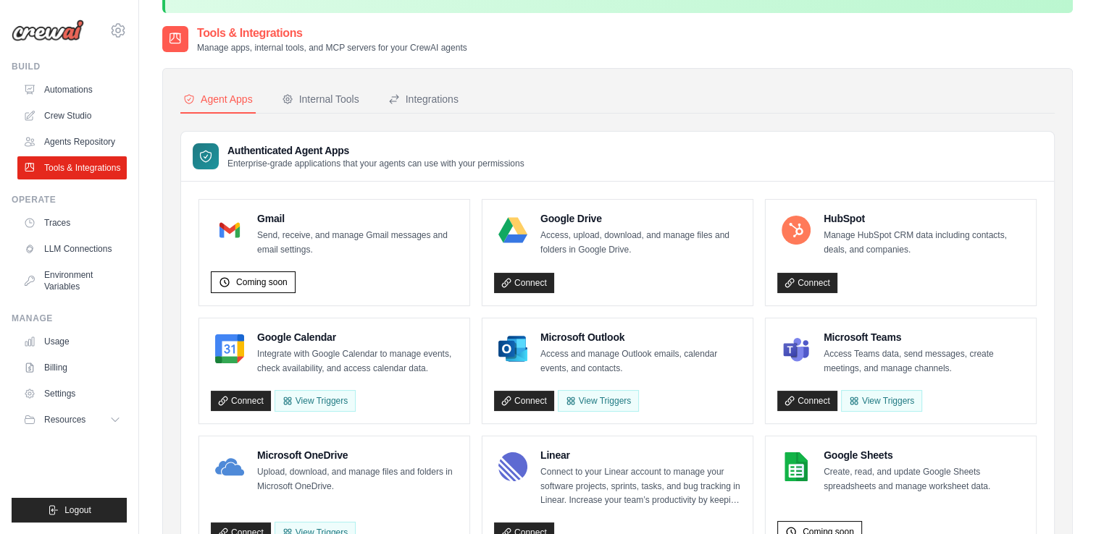
scroll to position [41, 0]
click at [252, 400] on link "Connect" at bounding box center [241, 401] width 60 height 20
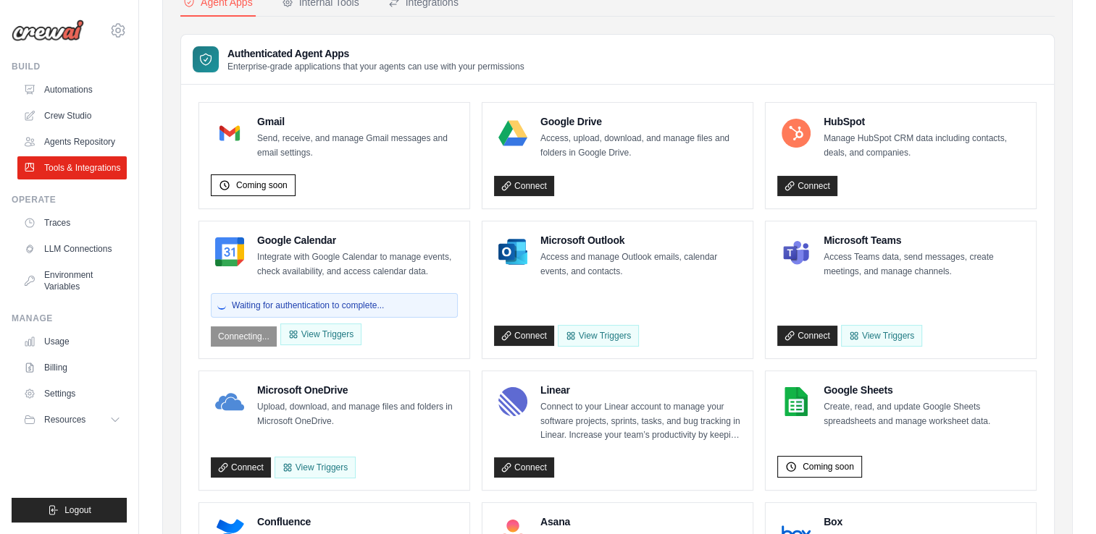
scroll to position [113, 0]
